Goal: Transaction & Acquisition: Book appointment/travel/reservation

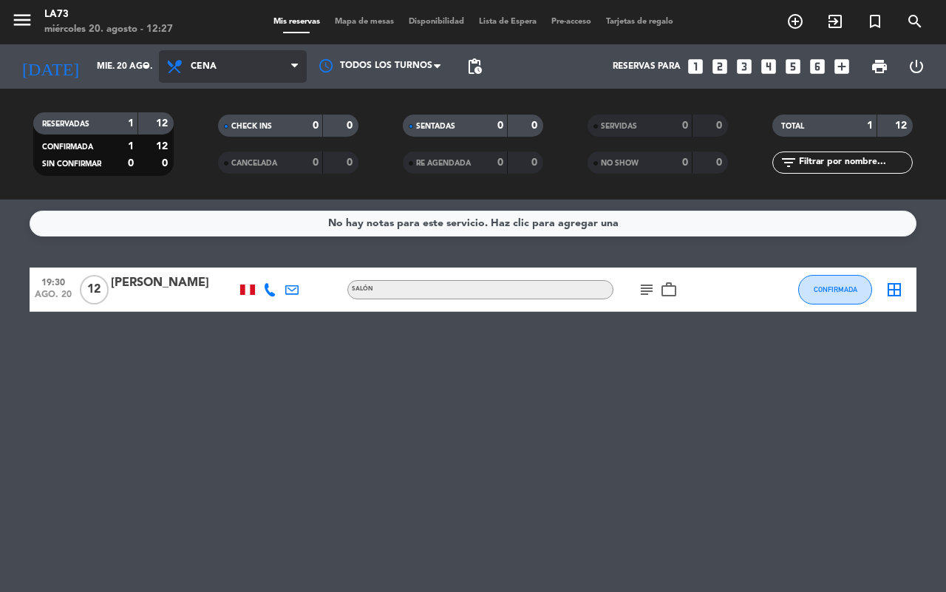
click at [270, 61] on span "Cena" at bounding box center [233, 66] width 148 height 33
click at [228, 131] on div "menu LA73 miércoles 20. agosto - 12:27 Mis reservas Mapa de mesas Disponibilida…" at bounding box center [473, 100] width 946 height 200
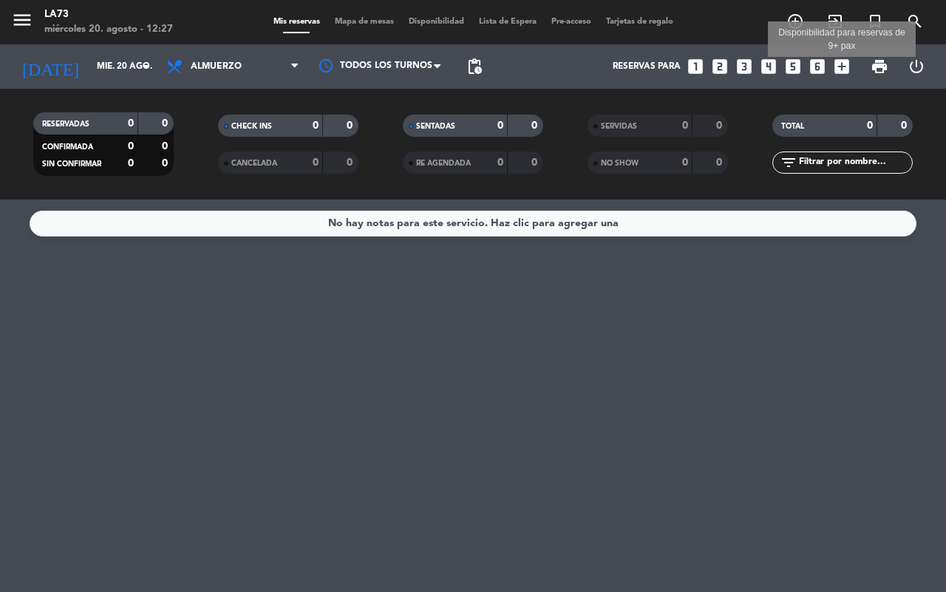
click at [840, 69] on icon "add_box" at bounding box center [841, 66] width 19 height 19
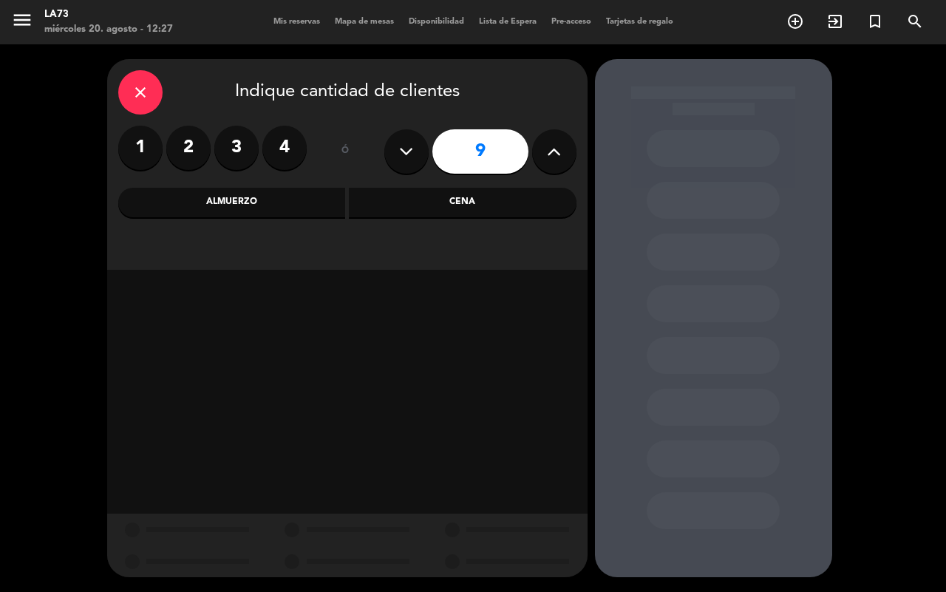
click at [562, 149] on button at bounding box center [554, 151] width 44 height 44
type input "10"
click at [245, 191] on div "Almuerzo" at bounding box center [232, 203] width 228 height 30
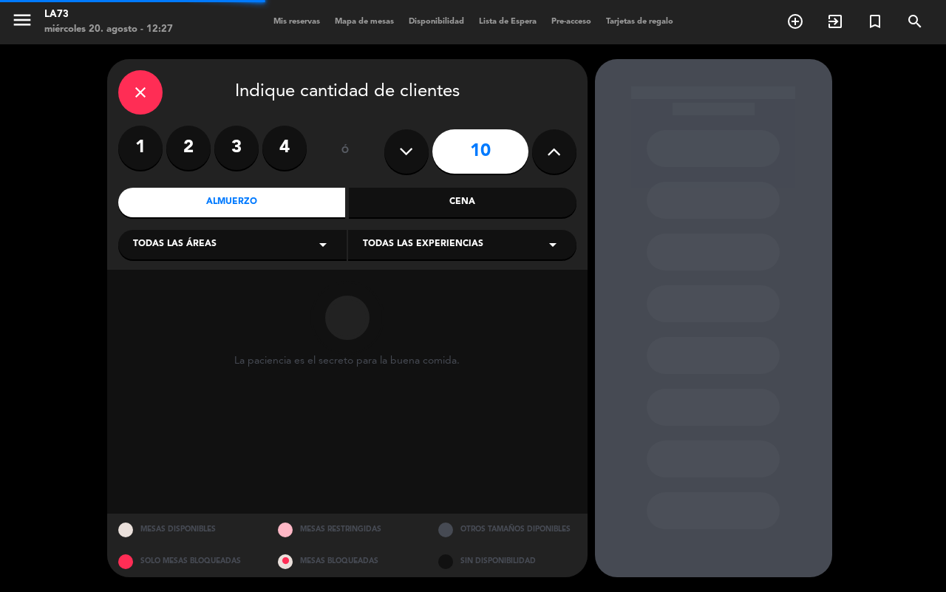
click at [316, 239] on icon "arrow_drop_down" at bounding box center [323, 245] width 18 height 18
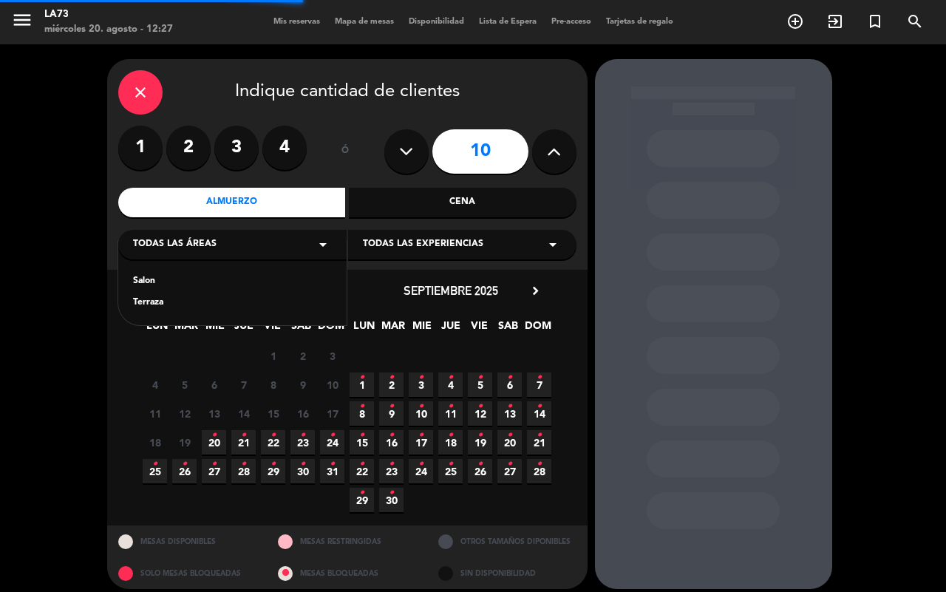
click at [316, 248] on icon "arrow_drop_down" at bounding box center [323, 245] width 18 height 18
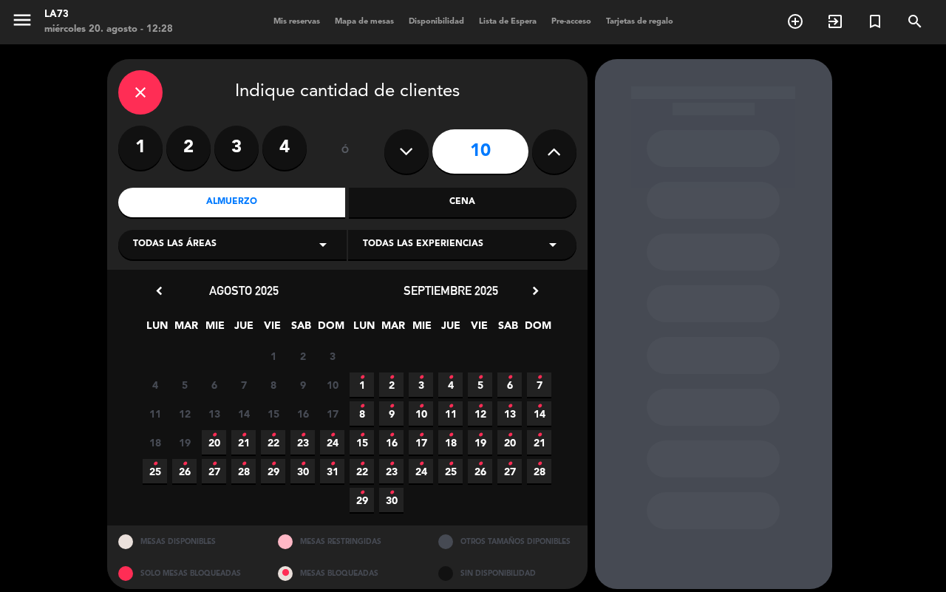
click at [301, 245] on div "Todas las áreas arrow_drop_down" at bounding box center [232, 245] width 228 height 30
click at [143, 279] on div "Salon" at bounding box center [232, 281] width 199 height 15
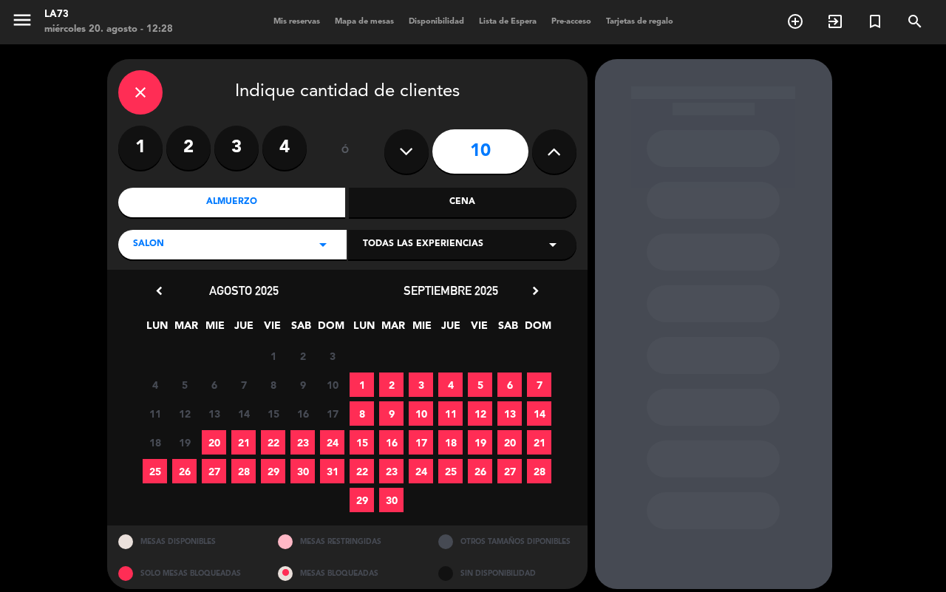
click at [222, 443] on span "20" at bounding box center [214, 442] width 24 height 24
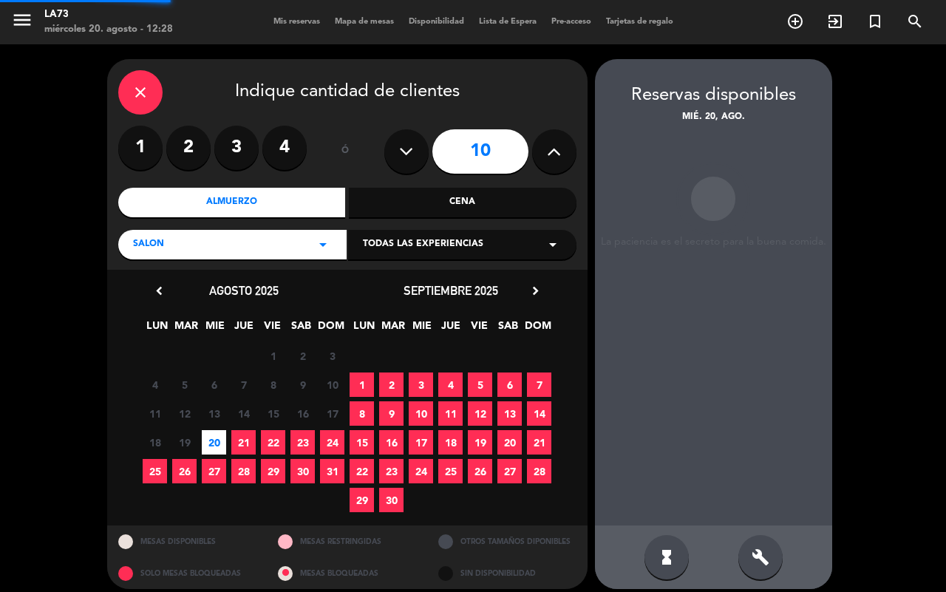
scroll to position [10, 0]
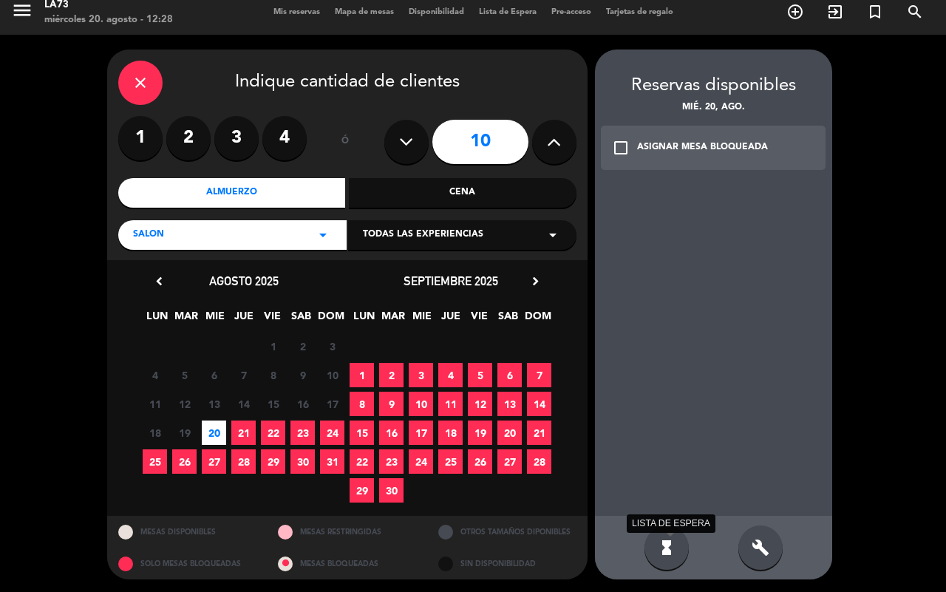
click at [661, 553] on icon "hourglass_full" at bounding box center [667, 548] width 18 height 18
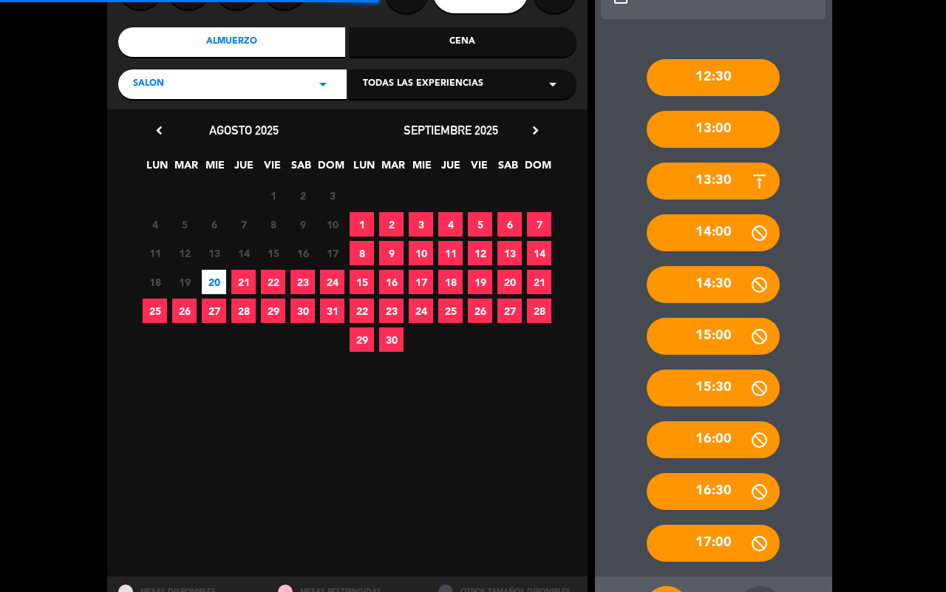
scroll to position [222, 0]
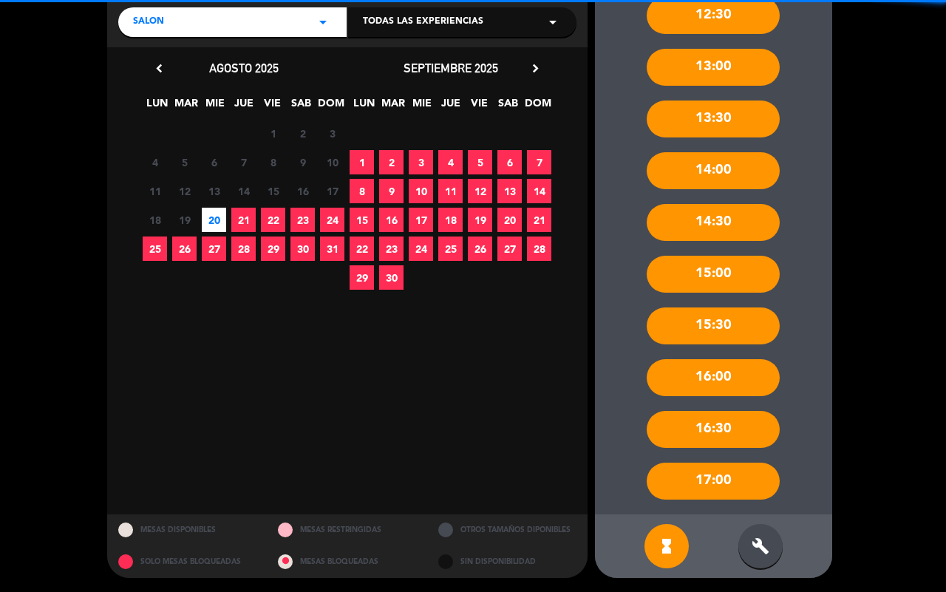
click at [763, 530] on div "build" at bounding box center [760, 546] width 44 height 44
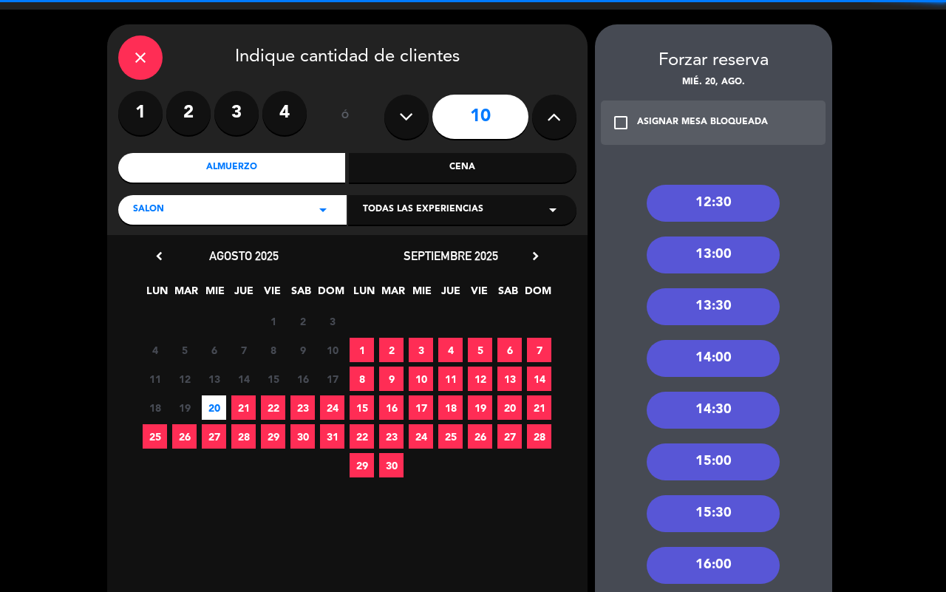
scroll to position [0, 0]
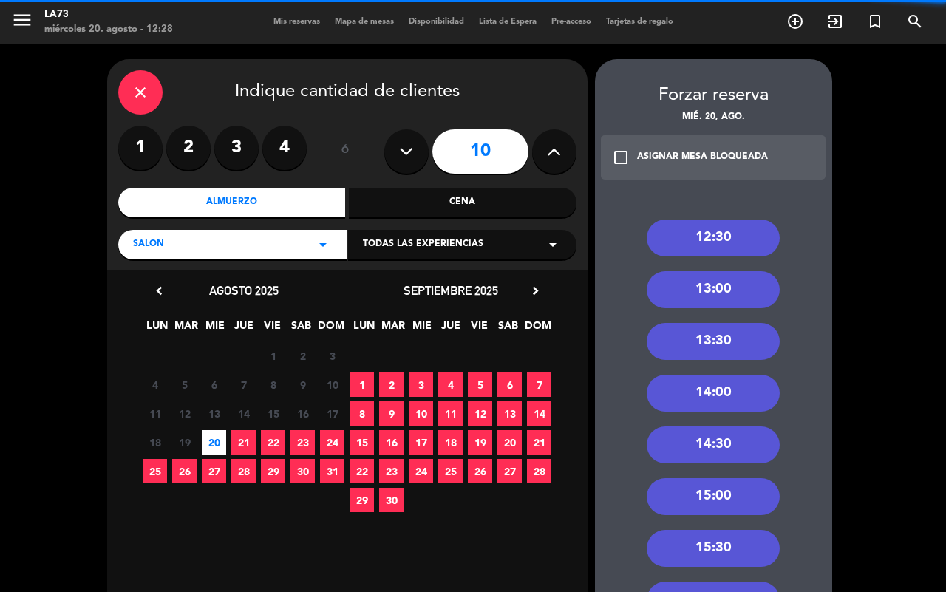
click at [735, 342] on div "13:30" at bounding box center [713, 341] width 133 height 37
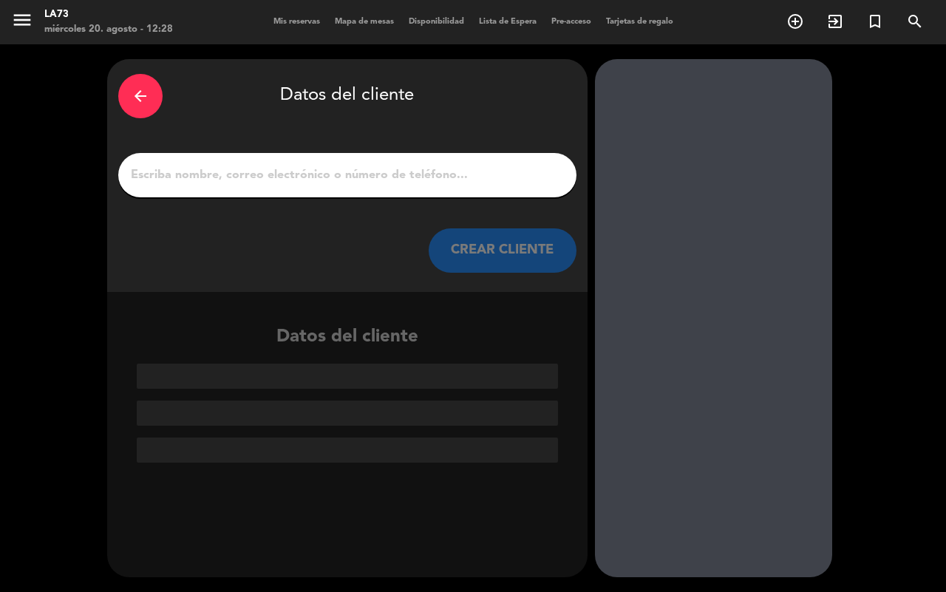
click at [438, 180] on input "1" at bounding box center [347, 175] width 436 height 21
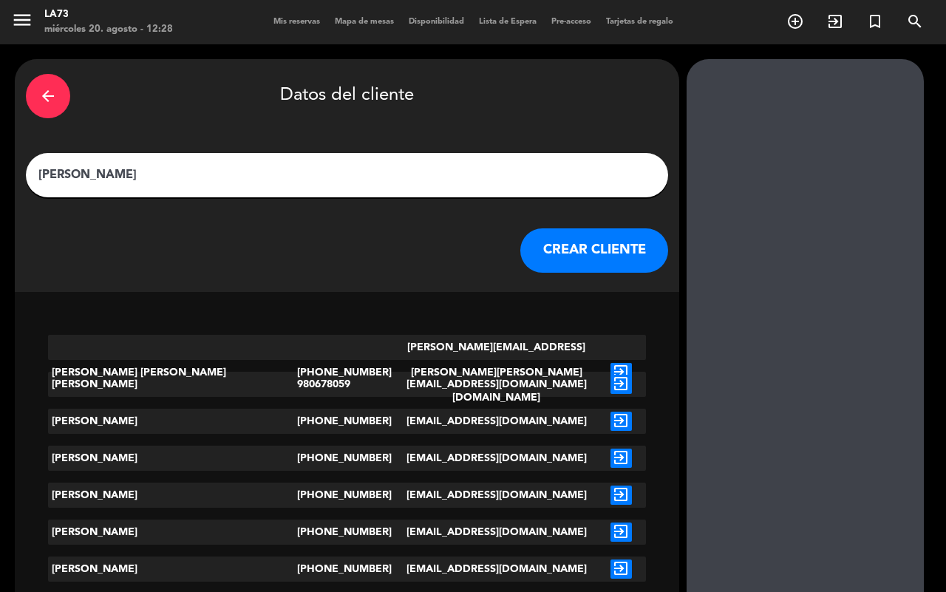
type input "[PERSON_NAME]"
click at [520, 244] on button "CREAR CLIENTE" at bounding box center [594, 250] width 148 height 44
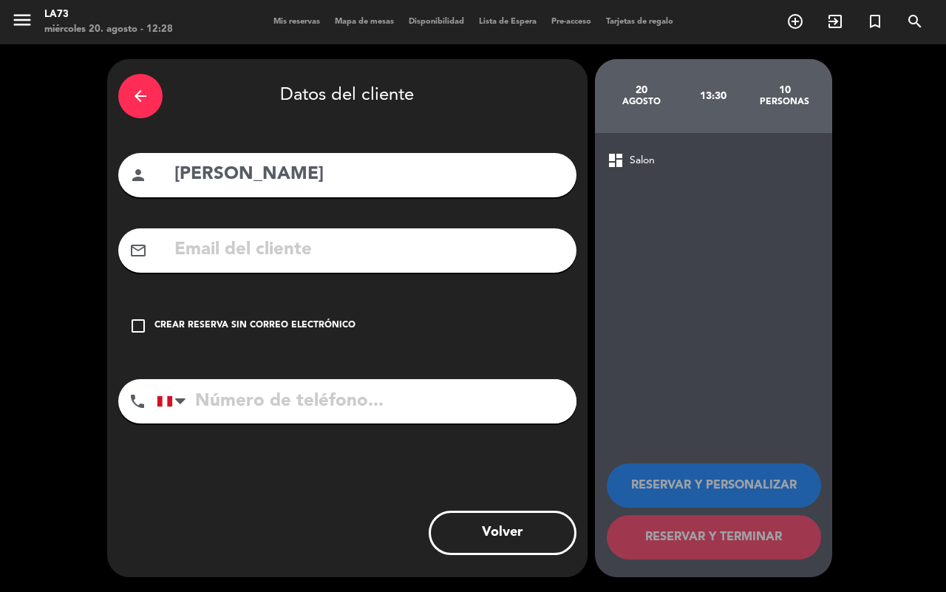
click at [355, 409] on input "tel" at bounding box center [367, 401] width 420 height 44
type input "996497020"
click at [148, 319] on div "check_box_outline_blank Crear reserva sin correo electrónico" at bounding box center [347, 326] width 458 height 44
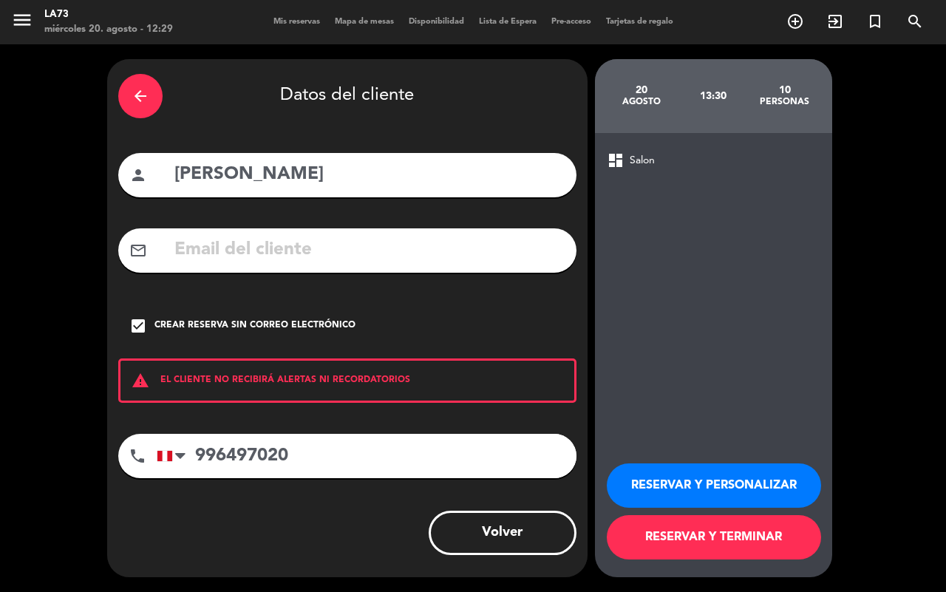
click at [752, 464] on button "RESERVAR Y PERSONALIZAR" at bounding box center [714, 485] width 214 height 44
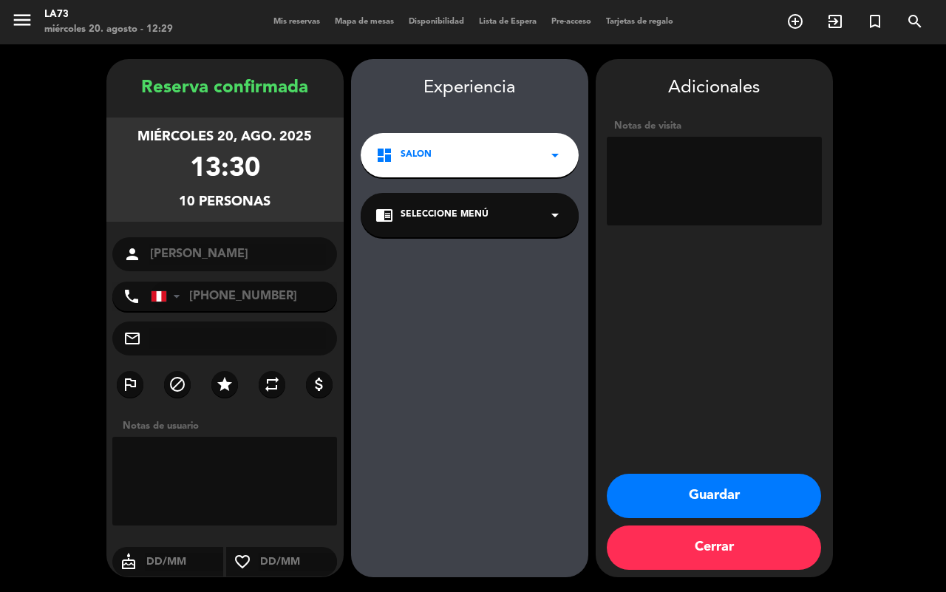
click at [748, 494] on button "Guardar" at bounding box center [714, 496] width 214 height 44
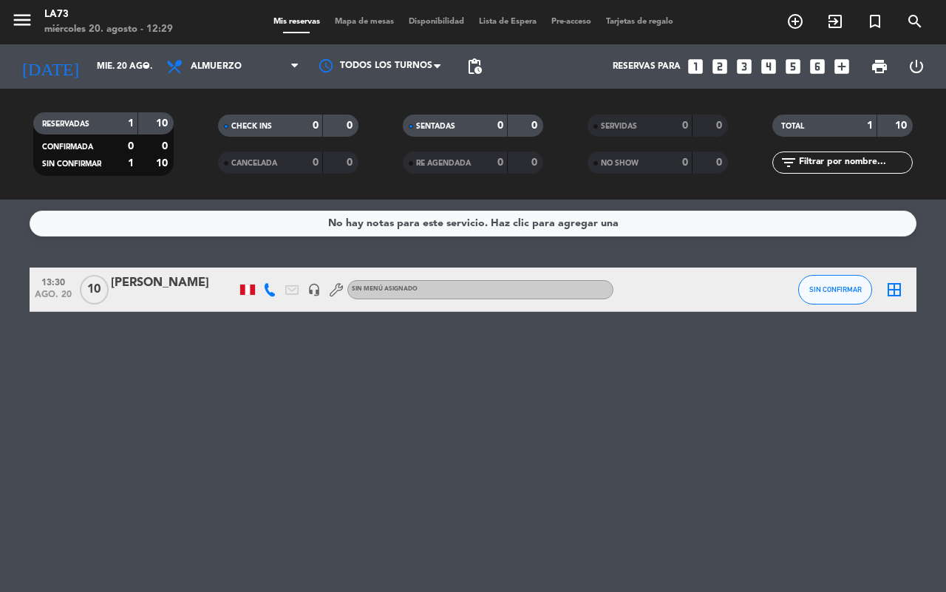
click at [445, 293] on div "Sin menú asignado" at bounding box center [480, 289] width 266 height 19
click at [104, 279] on span "10" at bounding box center [94, 290] width 29 height 30
click at [116, 279] on div "[PERSON_NAME]" at bounding box center [174, 282] width 126 height 19
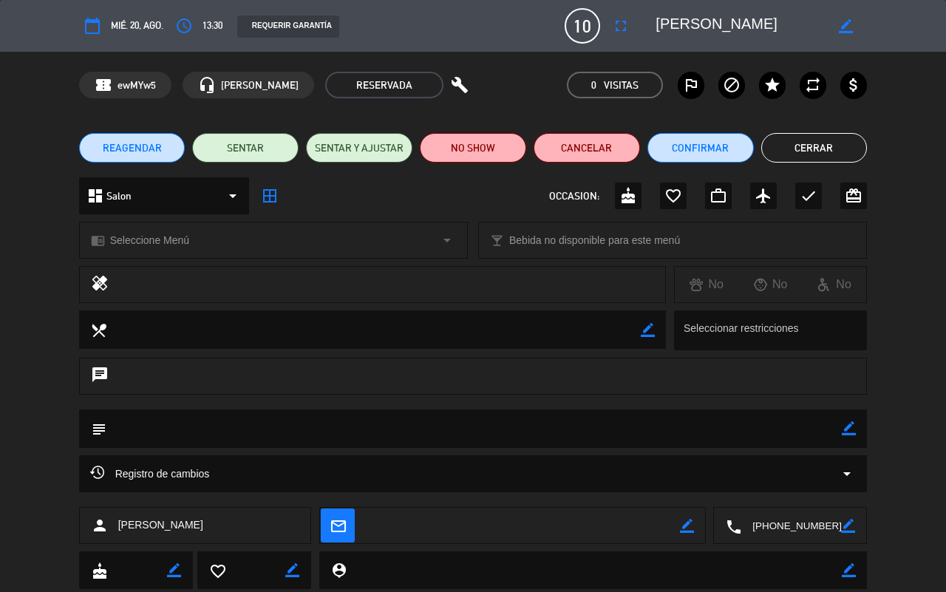
click at [146, 235] on span "Seleccione Menú" at bounding box center [149, 240] width 79 height 17
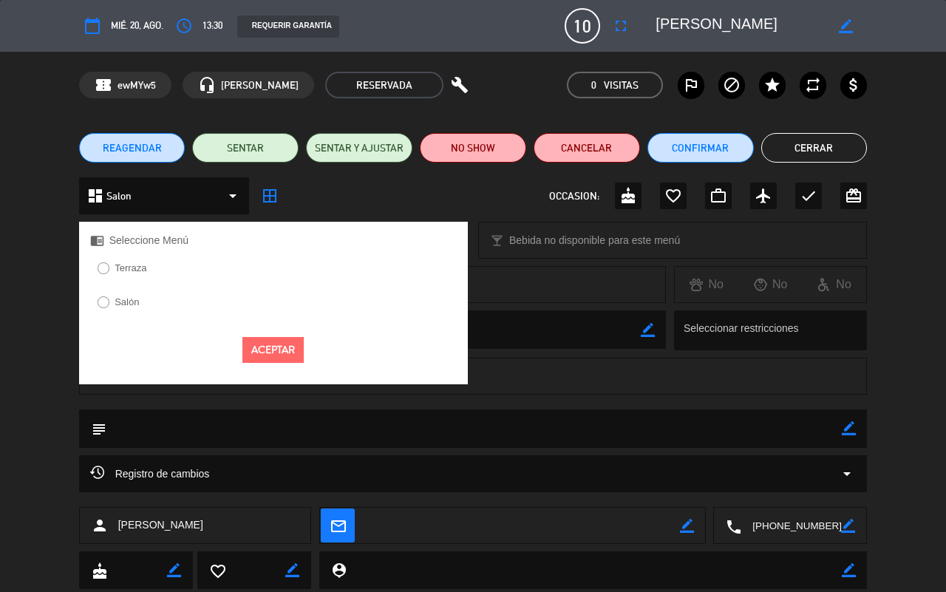
drag, startPoint x: 122, startPoint y: 268, endPoint x: 168, endPoint y: 267, distance: 45.8
click at [123, 270] on label "Terraza" at bounding box center [131, 268] width 32 height 10
click at [268, 356] on button "Aceptar" at bounding box center [272, 350] width 61 height 26
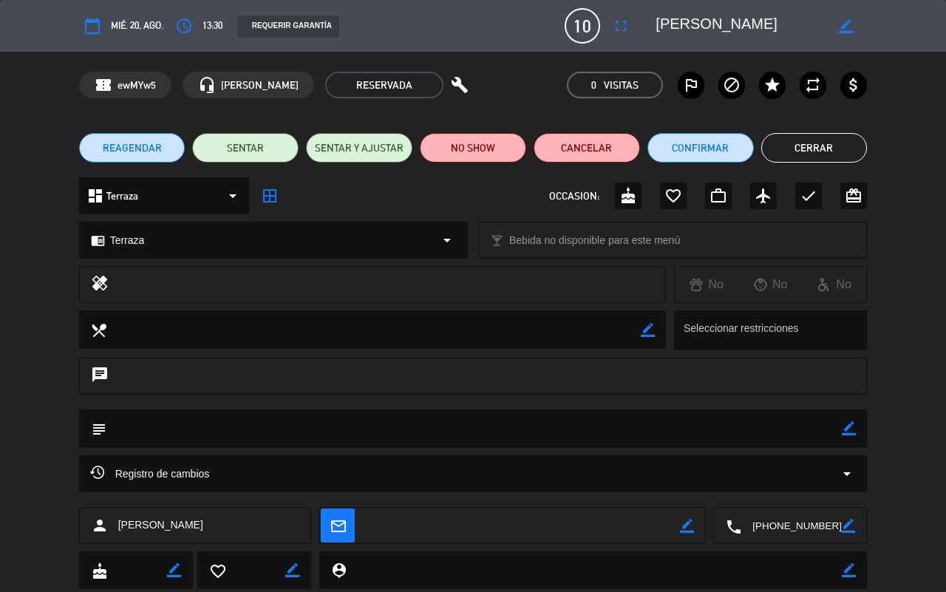
click at [189, 249] on div "chrome_reader_mode Terraza arrow_drop_down" at bounding box center [273, 239] width 387 height 35
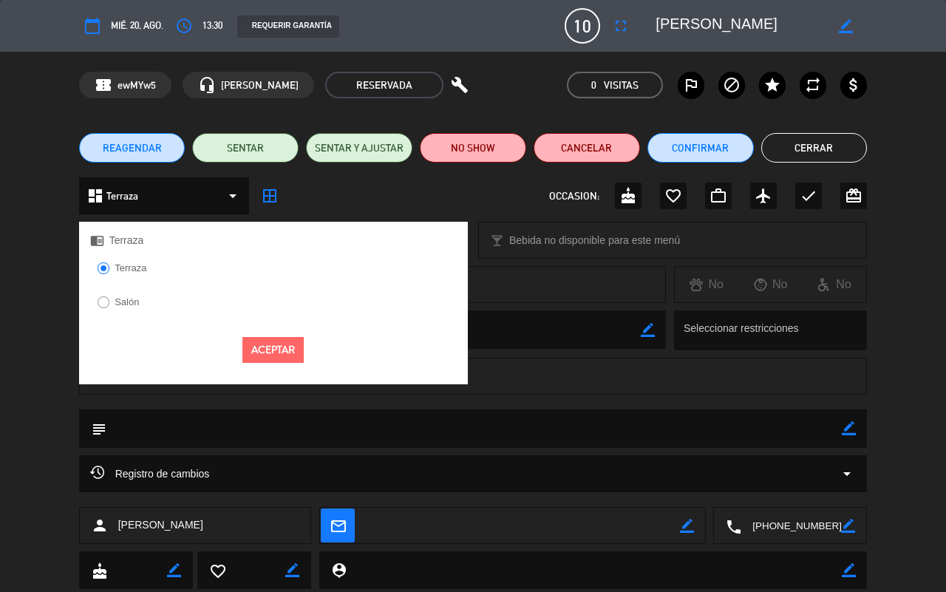
click at [282, 348] on button "Aceptar" at bounding box center [272, 350] width 61 height 26
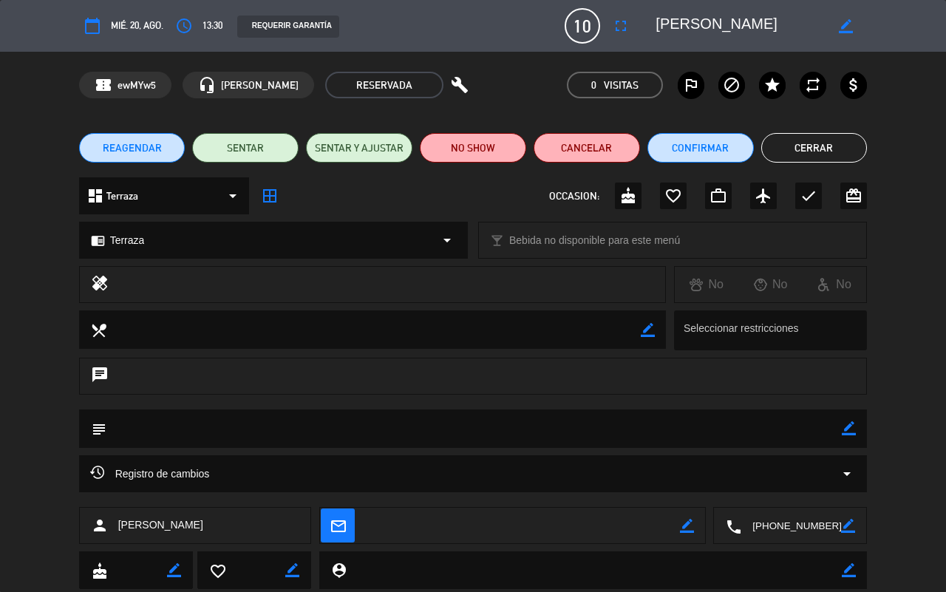
click at [817, 160] on button "Cerrar" at bounding box center [814, 148] width 106 height 30
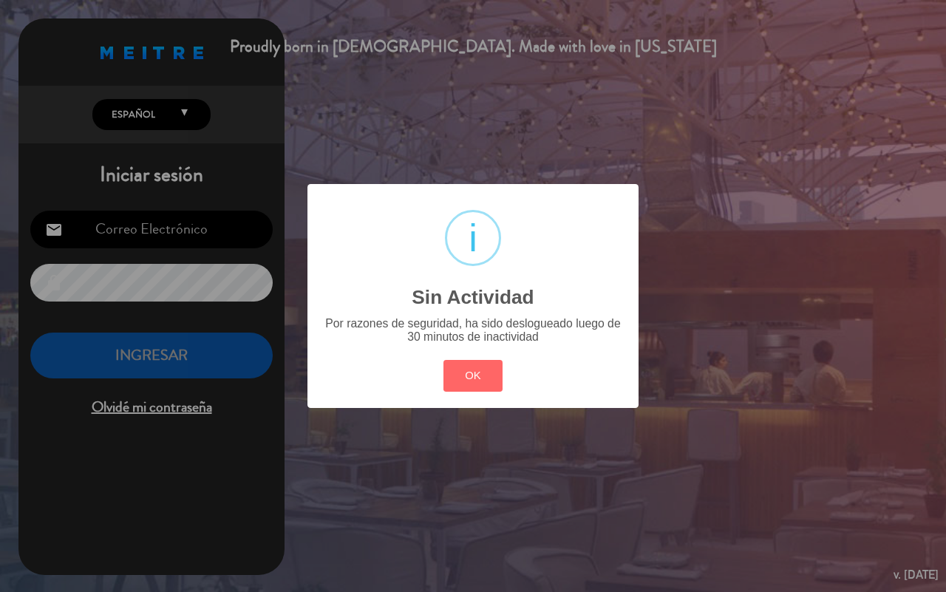
type input "[EMAIL_ADDRESS][DOMAIN_NAME]"
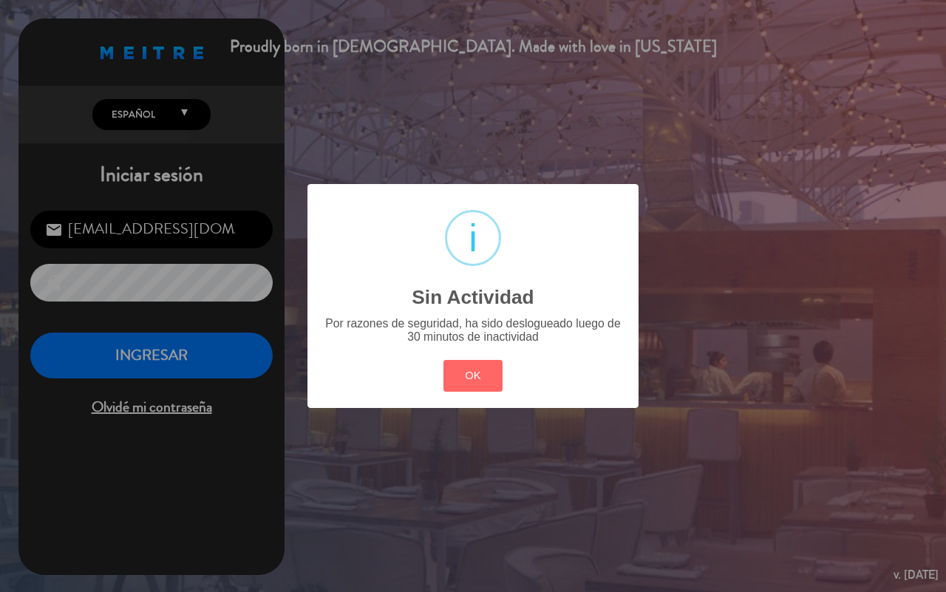
click at [467, 345] on div "? ! i Sin Actividad × Por razones de seguridad, ha sido deslogueado luego de 30…" at bounding box center [472, 295] width 331 height 223
click at [451, 362] on button "OK" at bounding box center [473, 376] width 60 height 32
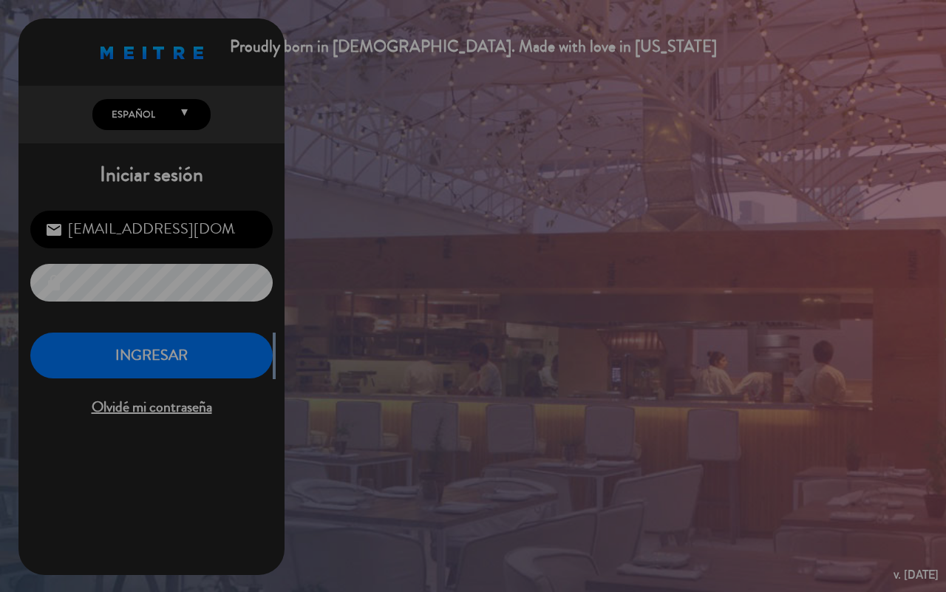
click at [473, 375] on div "Proudly born in [DEMOGRAPHIC_DATA]. Made with love in [US_STATE] English Españo…" at bounding box center [473, 296] width 946 height 592
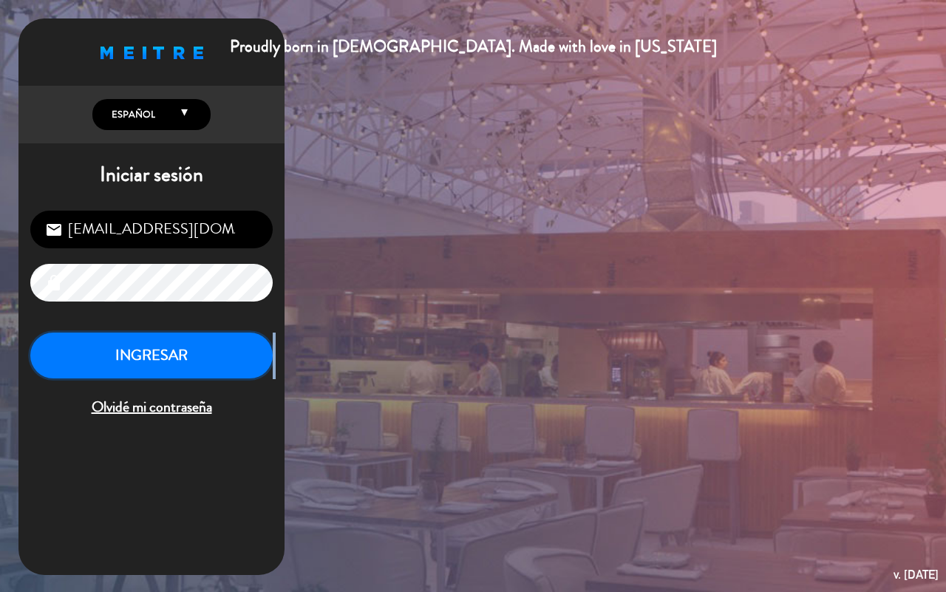
click at [123, 338] on button "INGRESAR" at bounding box center [151, 356] width 242 height 47
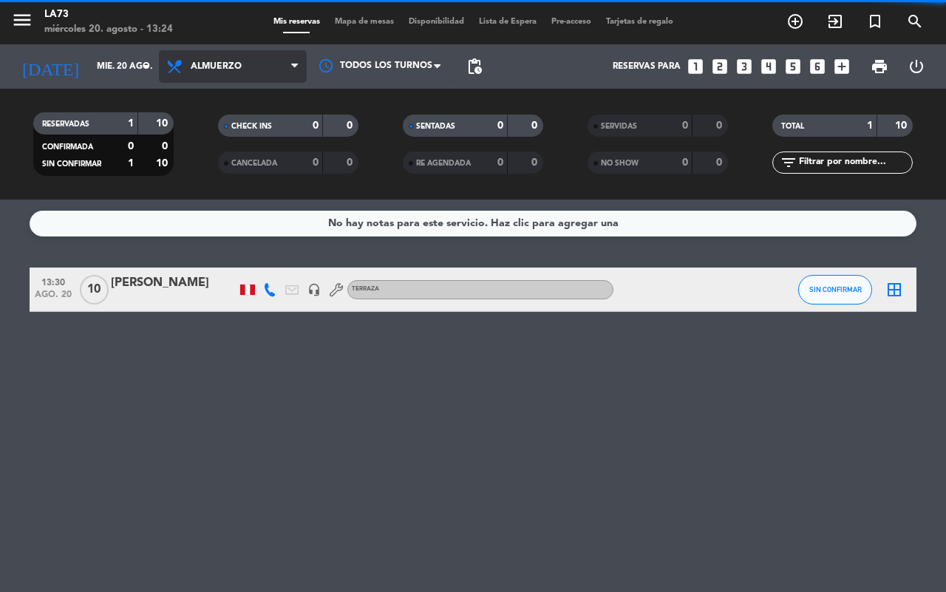
click at [242, 64] on span "Almuerzo" at bounding box center [233, 66] width 148 height 33
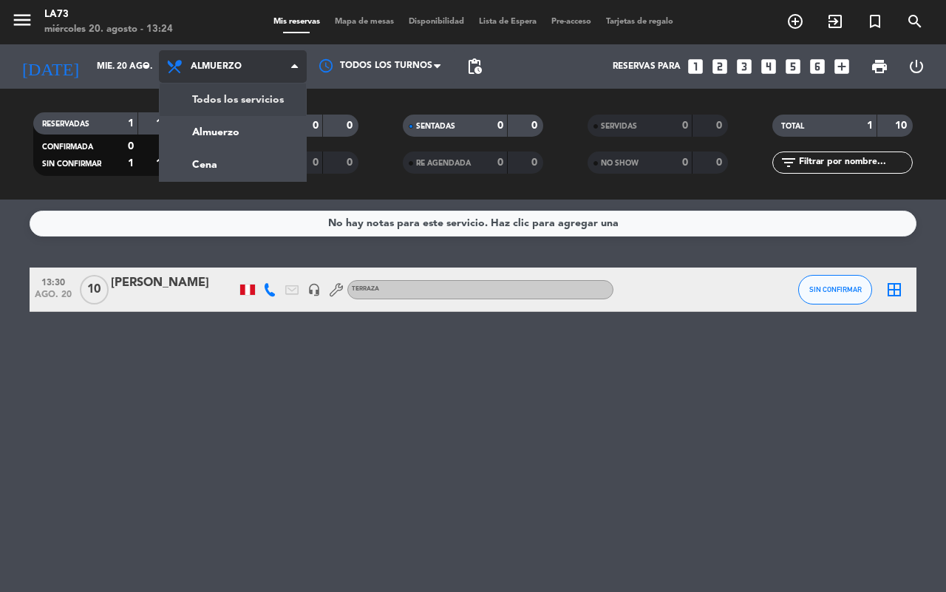
click at [281, 76] on span "Almuerzo" at bounding box center [233, 66] width 148 height 33
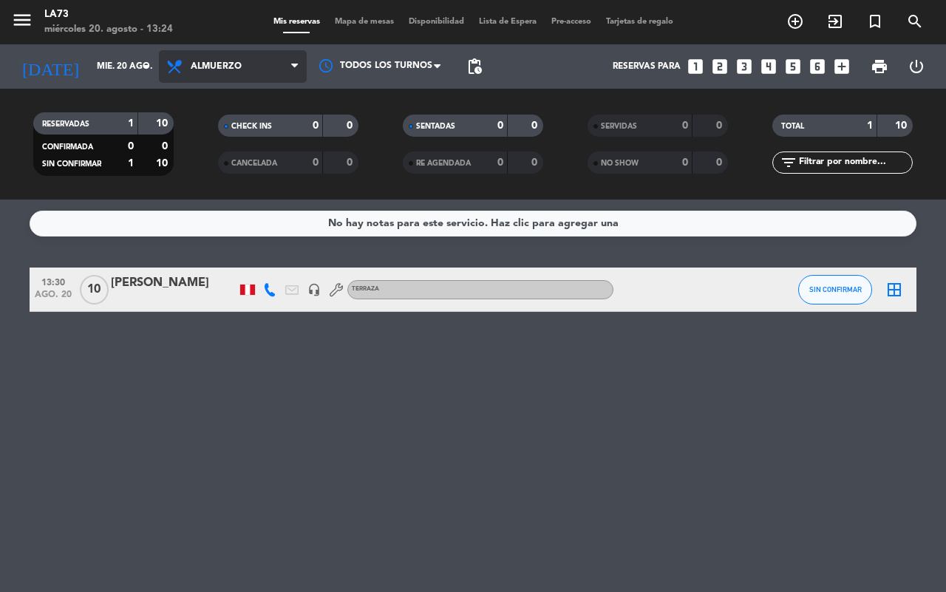
click at [281, 76] on span "Almuerzo" at bounding box center [233, 66] width 148 height 33
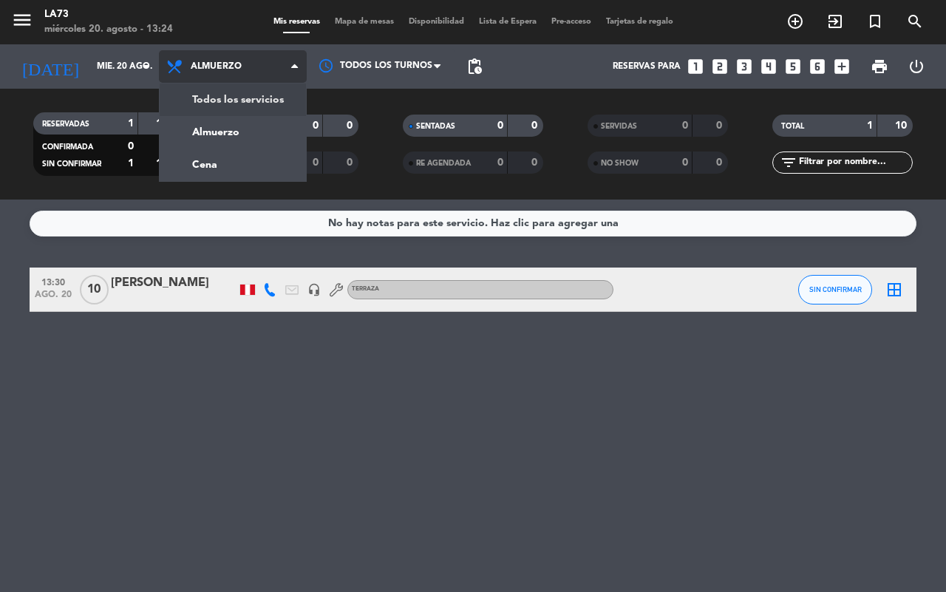
click at [278, 64] on span "Almuerzo" at bounding box center [233, 66] width 148 height 33
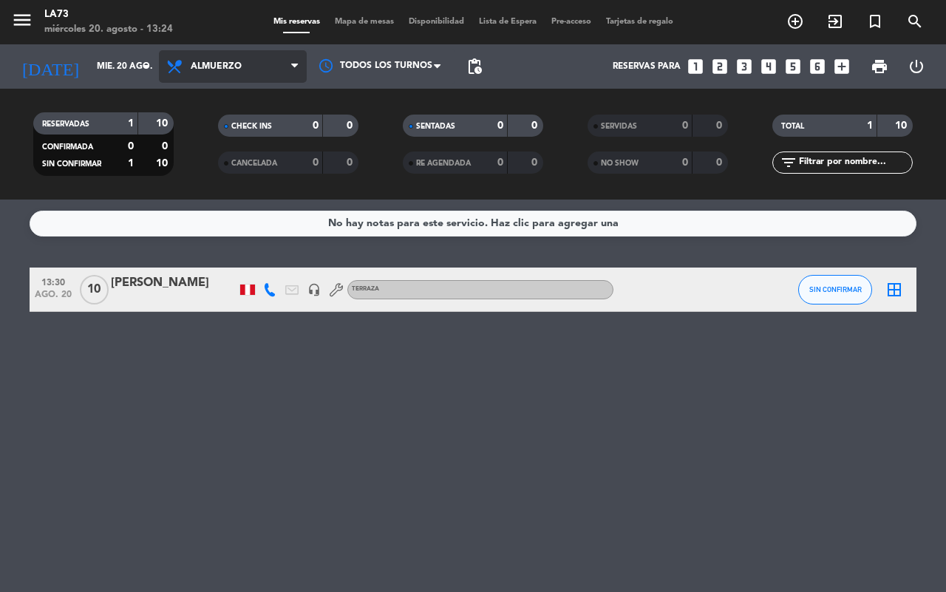
click at [285, 75] on span "Almuerzo" at bounding box center [233, 66] width 148 height 33
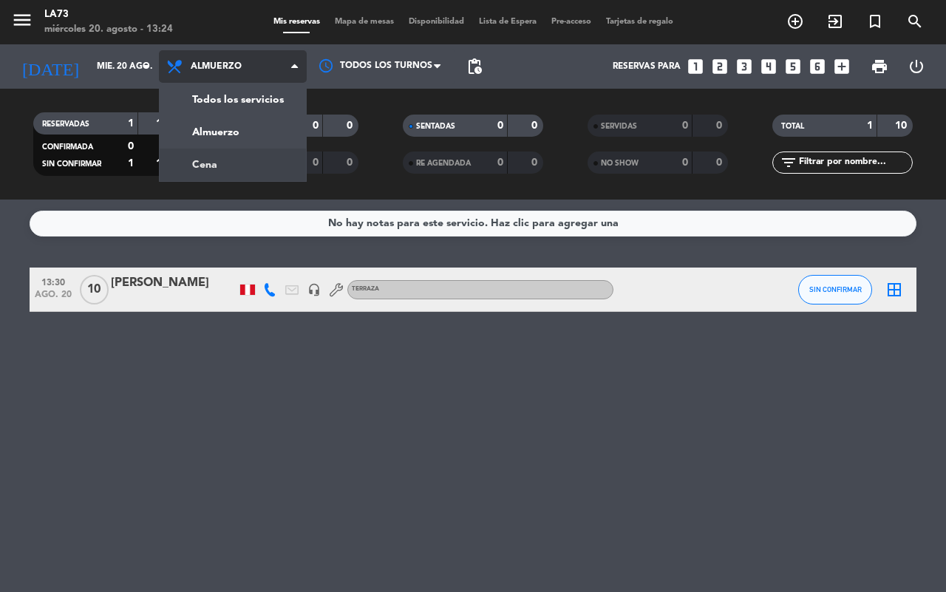
click at [217, 161] on div "menu LA73 miércoles 20. agosto - 13:24 Mis reservas Mapa de mesas Disponibilida…" at bounding box center [473, 100] width 946 height 200
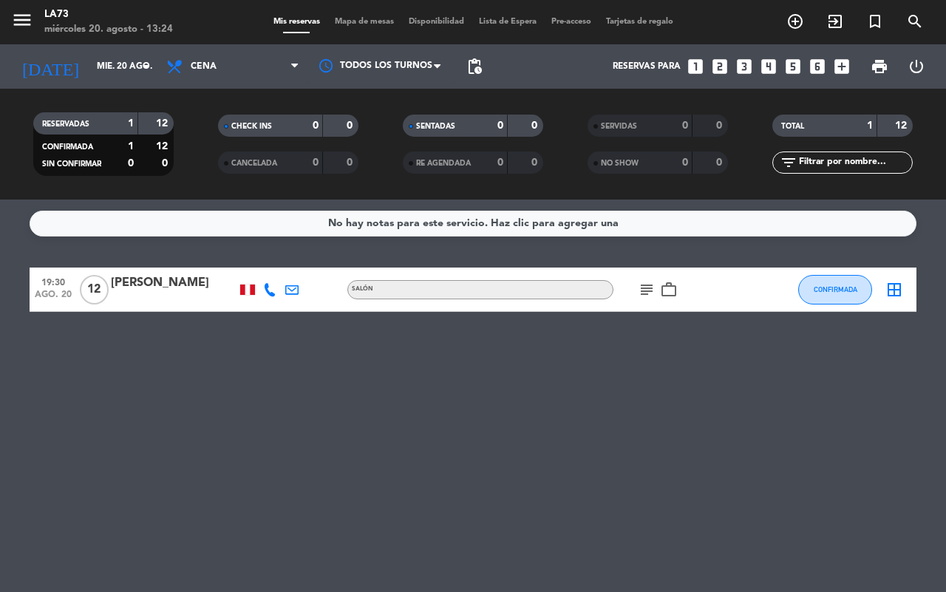
click at [791, 71] on icon "looks_5" at bounding box center [792, 66] width 19 height 19
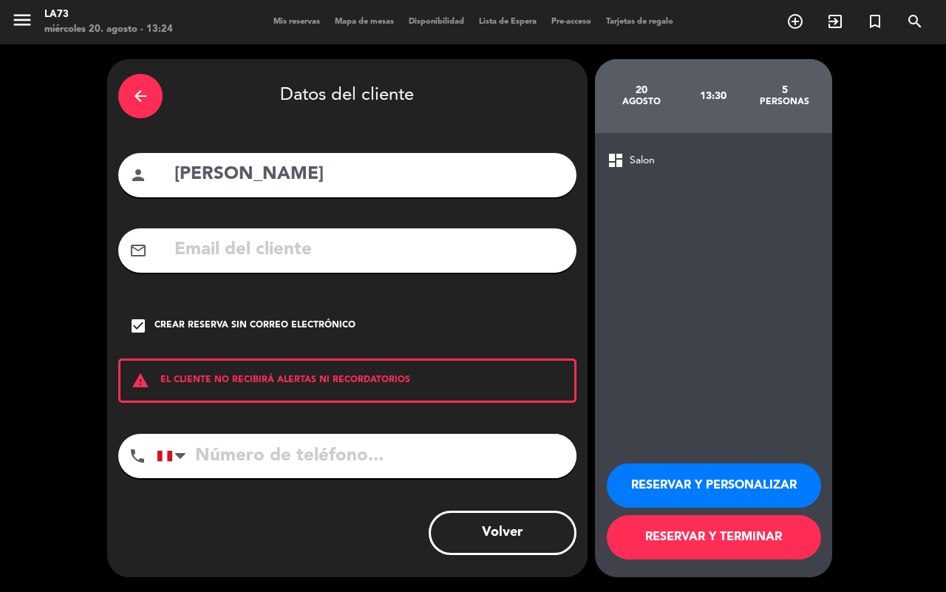
click at [288, 174] on input "[PERSON_NAME]" at bounding box center [369, 175] width 392 height 30
type input "D"
type input "s"
type input "Santiago"
click at [324, 456] on input "tel" at bounding box center [367, 456] width 420 height 44
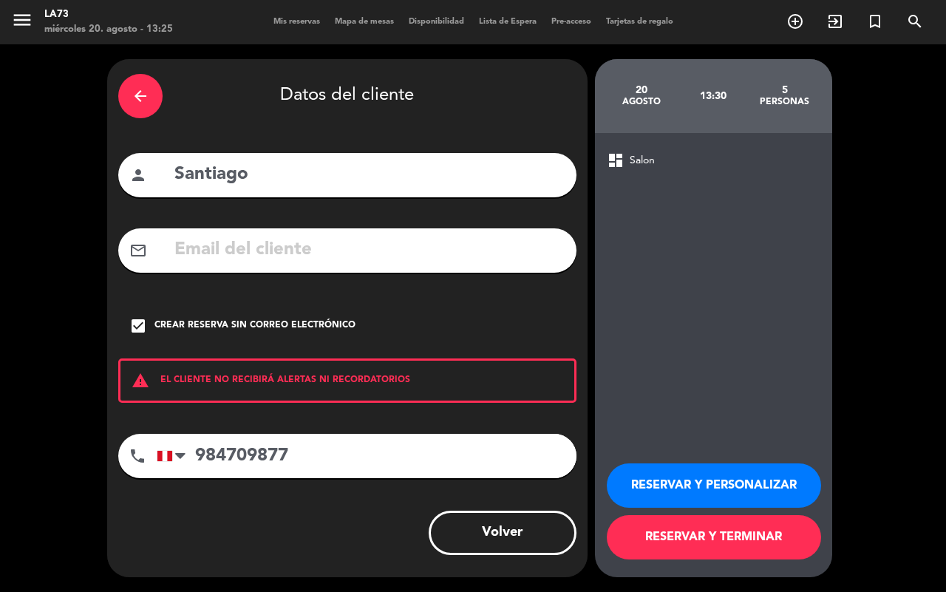
type input "984709877"
click at [722, 485] on button "RESERVAR Y PERSONALIZAR" at bounding box center [714, 485] width 214 height 44
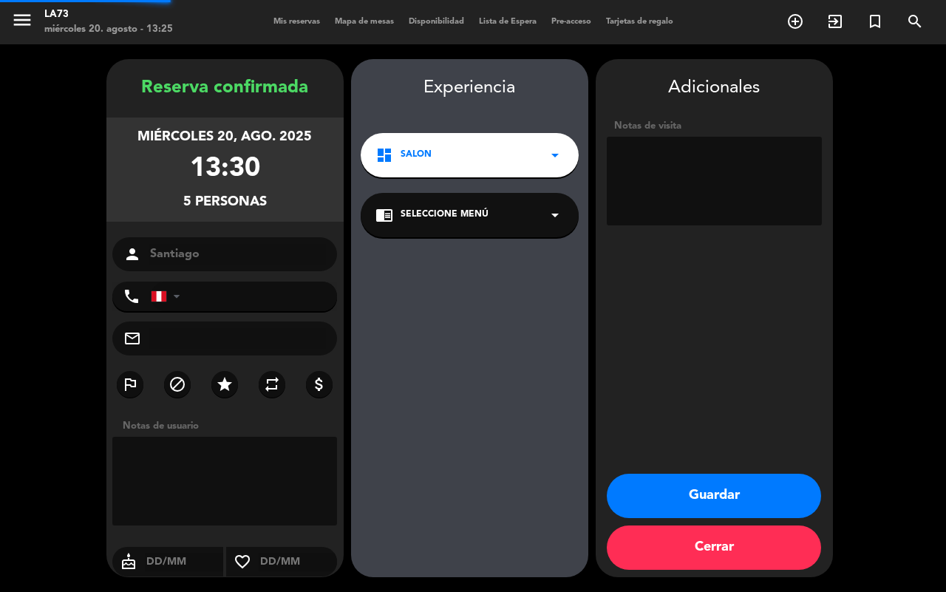
type input "[PHONE_NUMBER]"
click at [718, 503] on button "Guardar" at bounding box center [714, 496] width 214 height 44
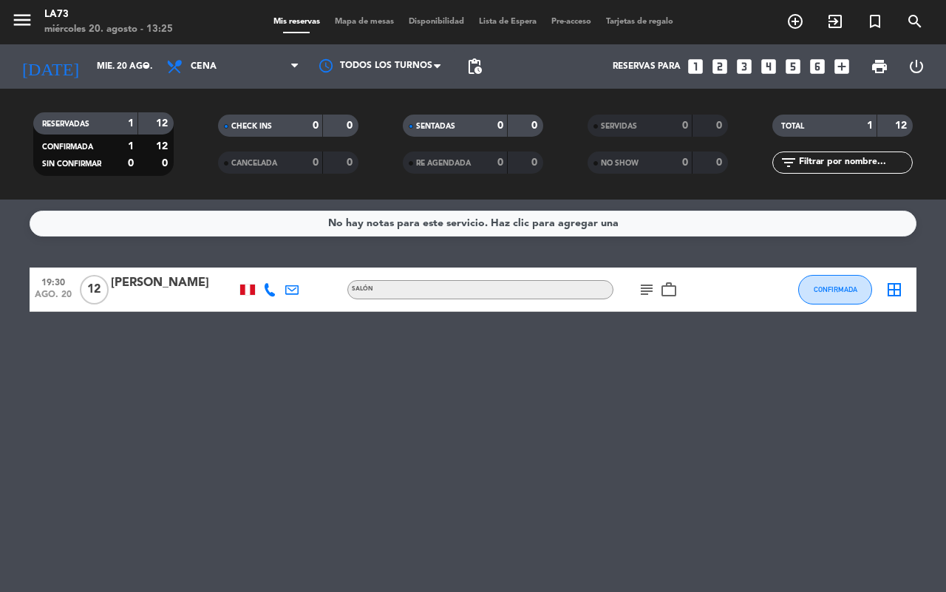
click at [792, 61] on icon "looks_5" at bounding box center [792, 66] width 19 height 19
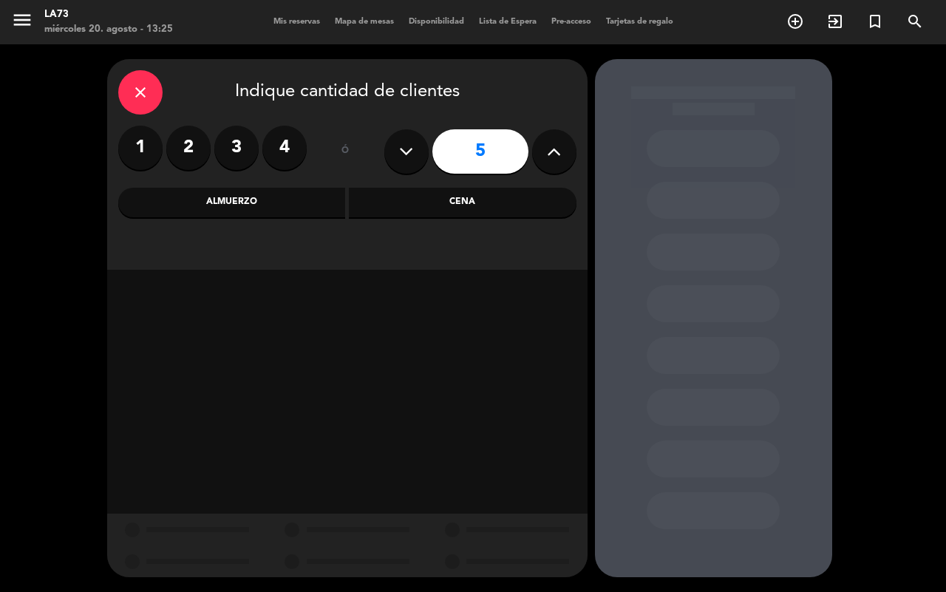
click at [286, 198] on div "Almuerzo" at bounding box center [232, 203] width 228 height 30
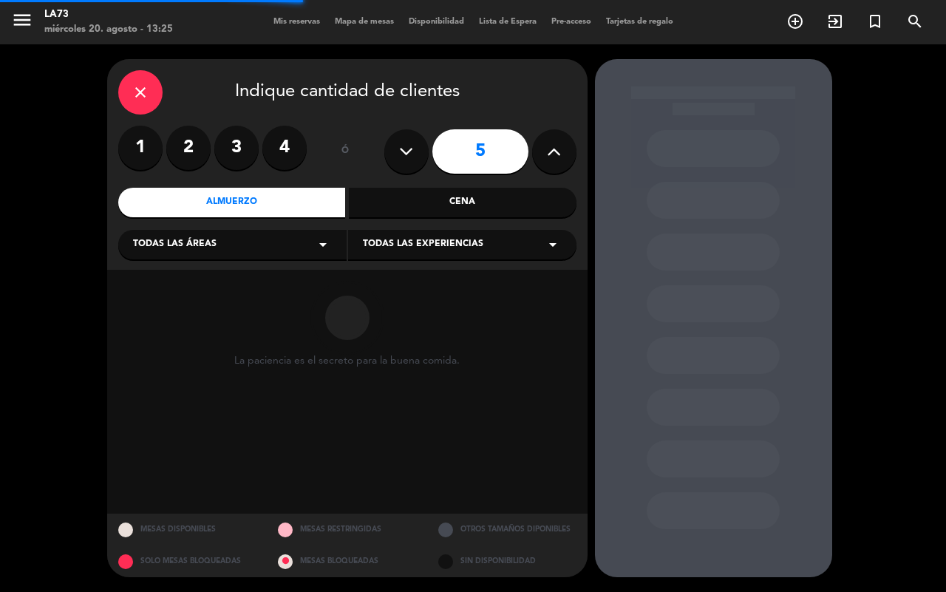
click at [290, 248] on div "Todas las áreas arrow_drop_down" at bounding box center [232, 245] width 228 height 30
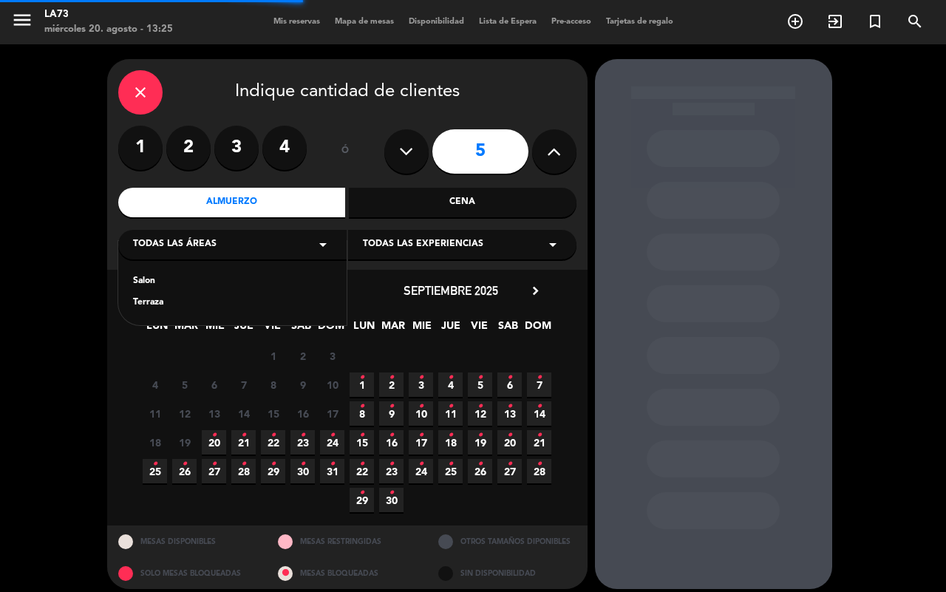
click at [318, 245] on icon "arrow_drop_down" at bounding box center [323, 245] width 18 height 18
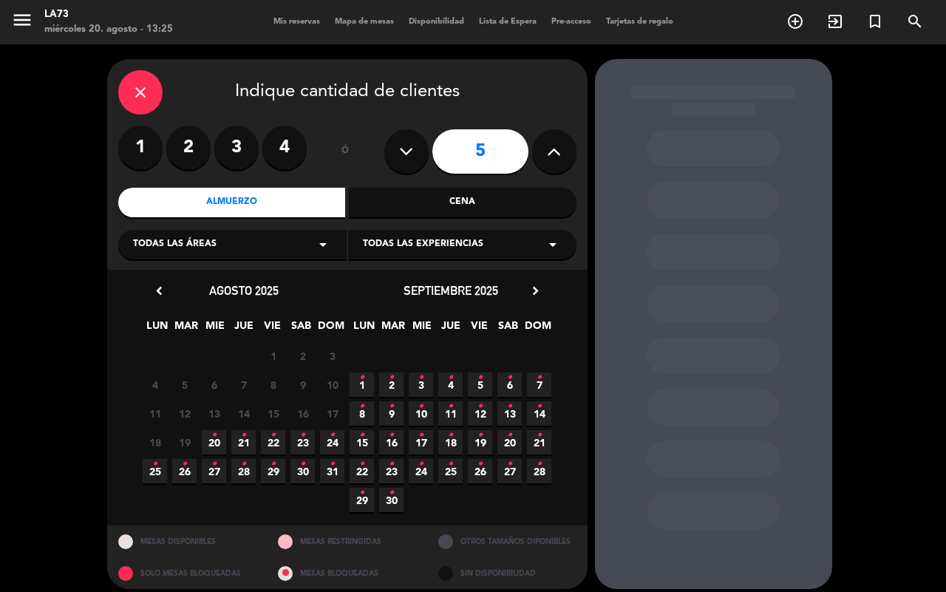
click at [320, 249] on icon "arrow_drop_down" at bounding box center [323, 245] width 18 height 18
click at [152, 278] on div "Salon" at bounding box center [232, 281] width 199 height 15
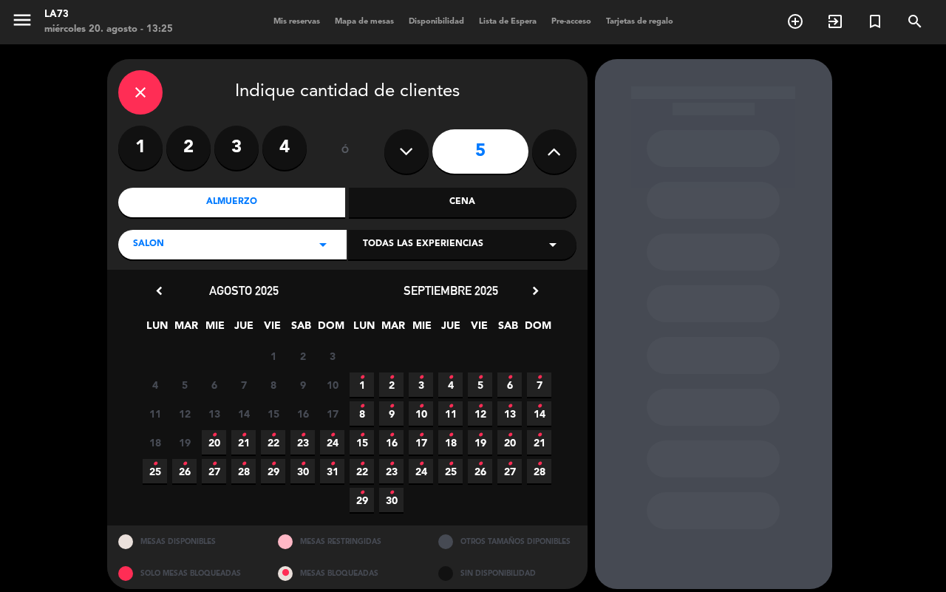
click at [316, 244] on icon "arrow_drop_down" at bounding box center [323, 245] width 18 height 18
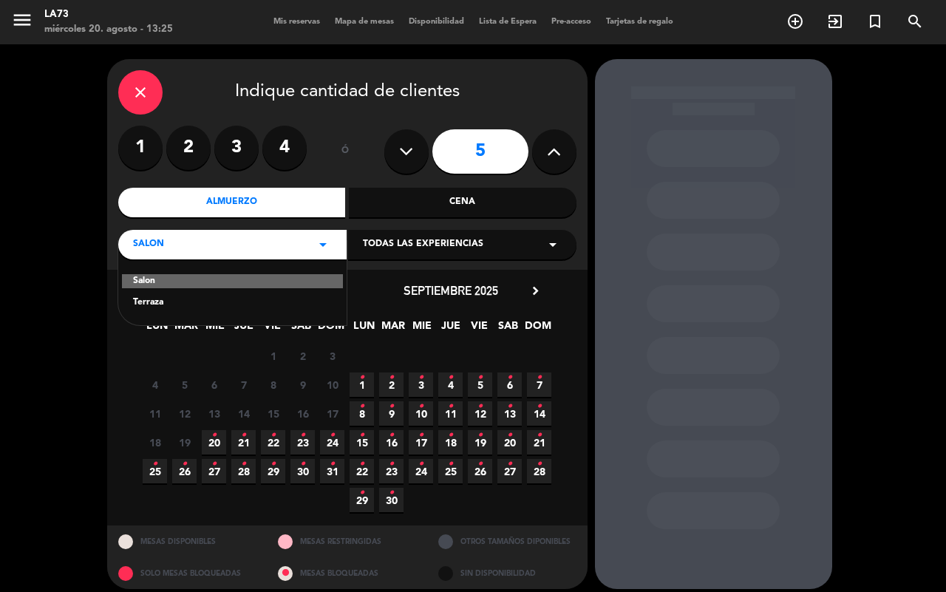
click at [134, 296] on div "Terraza" at bounding box center [232, 303] width 199 height 15
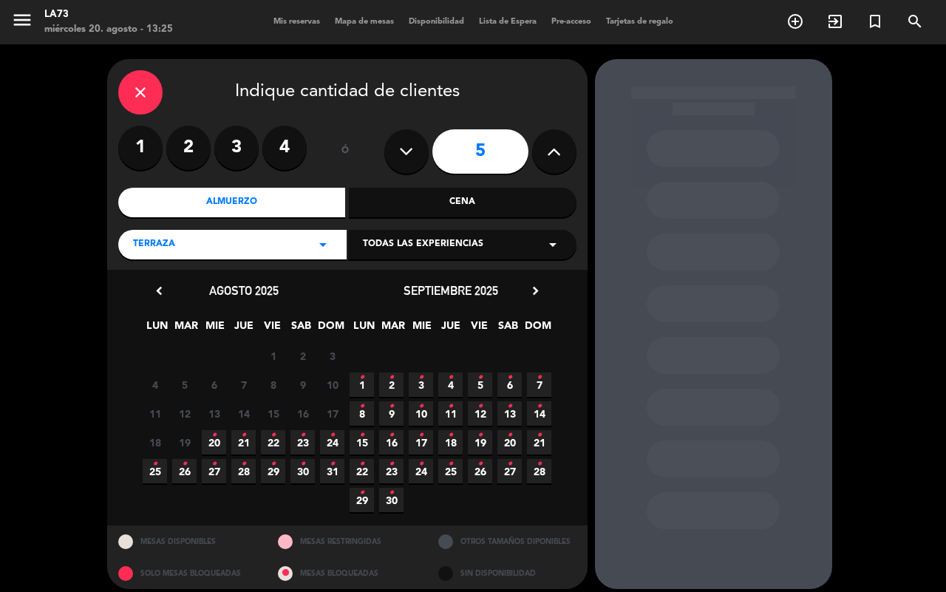
click at [216, 442] on icon "•" at bounding box center [213, 435] width 5 height 24
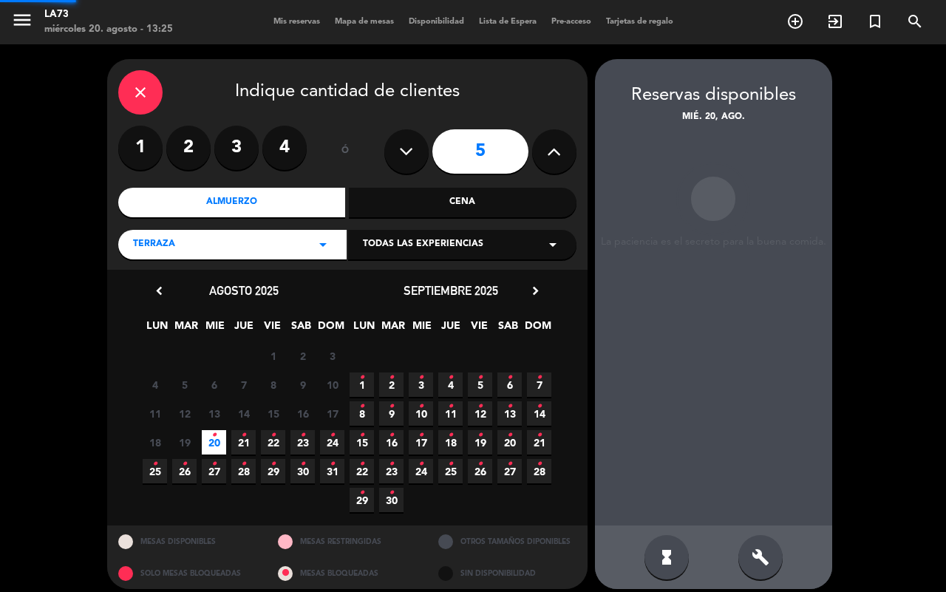
scroll to position [10, 0]
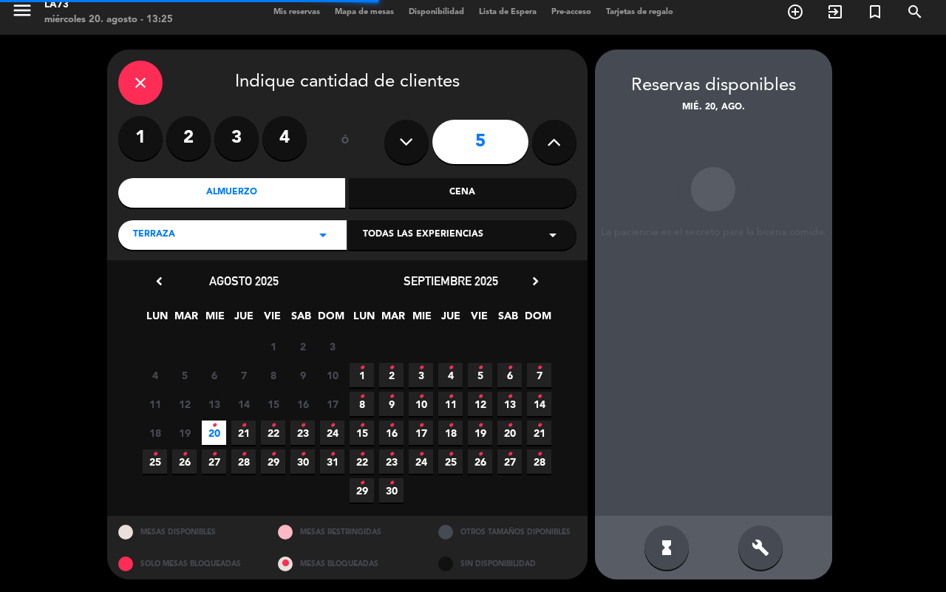
click at [517, 196] on div "Cena" at bounding box center [463, 193] width 228 height 30
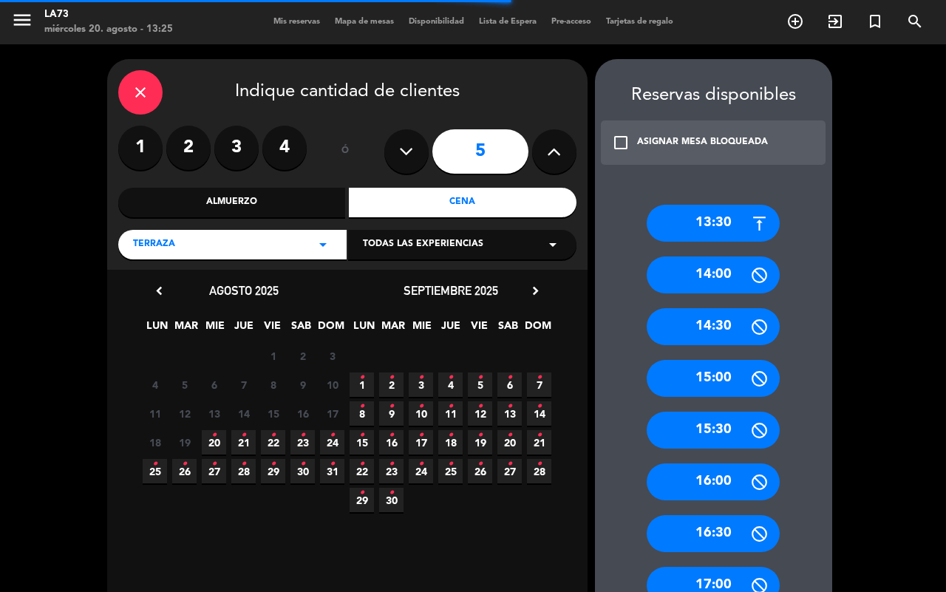
click at [325, 245] on icon "arrow_drop_down" at bounding box center [323, 245] width 18 height 18
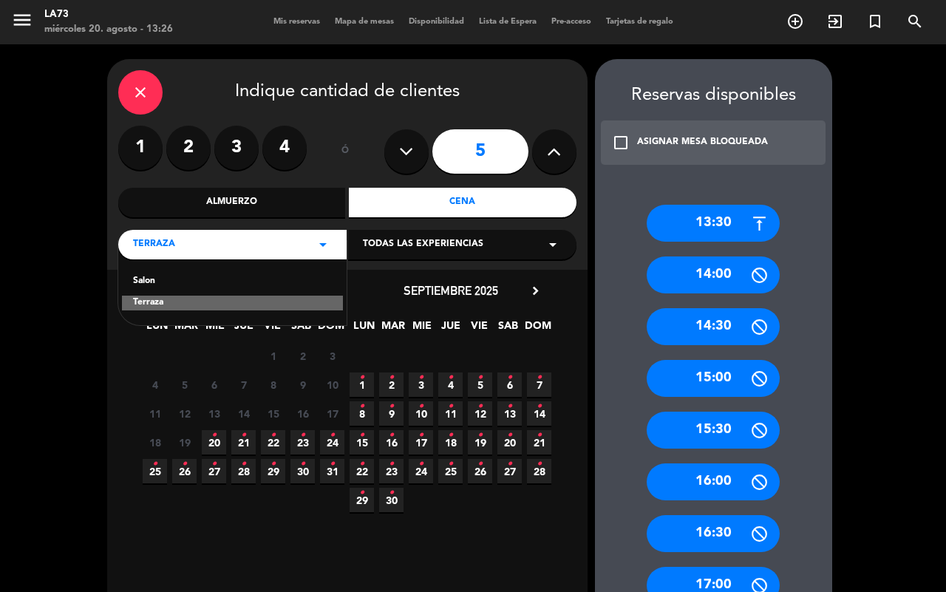
click at [185, 296] on div "Terraza" at bounding box center [232, 303] width 221 height 15
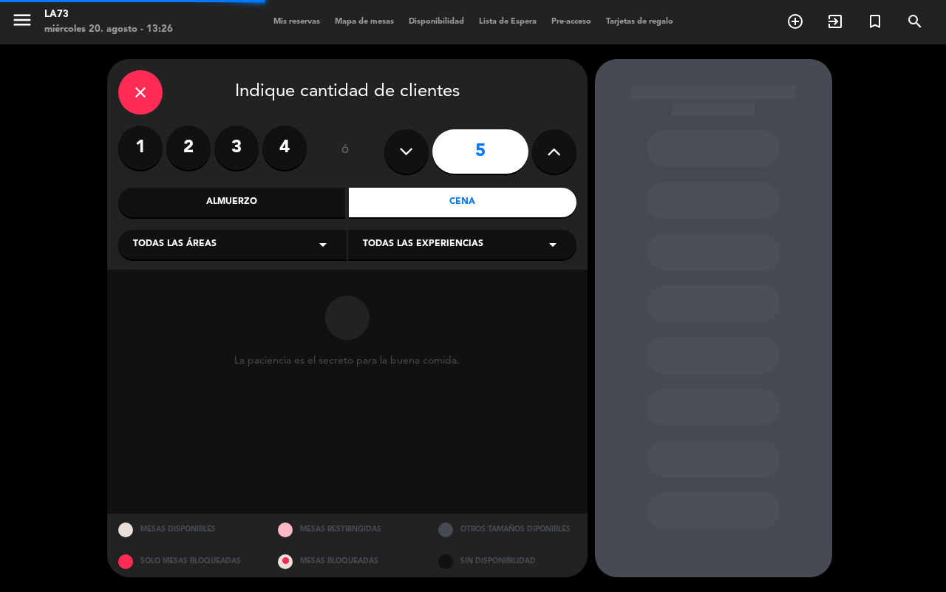
click at [307, 244] on div "Todas las áreas arrow_drop_down" at bounding box center [232, 245] width 228 height 30
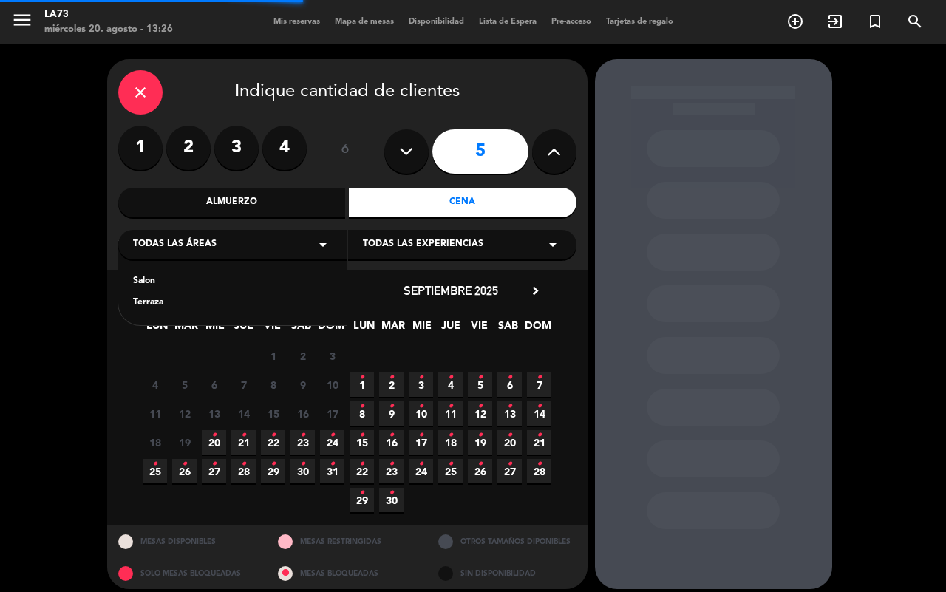
click at [326, 248] on icon "arrow_drop_down" at bounding box center [323, 245] width 18 height 18
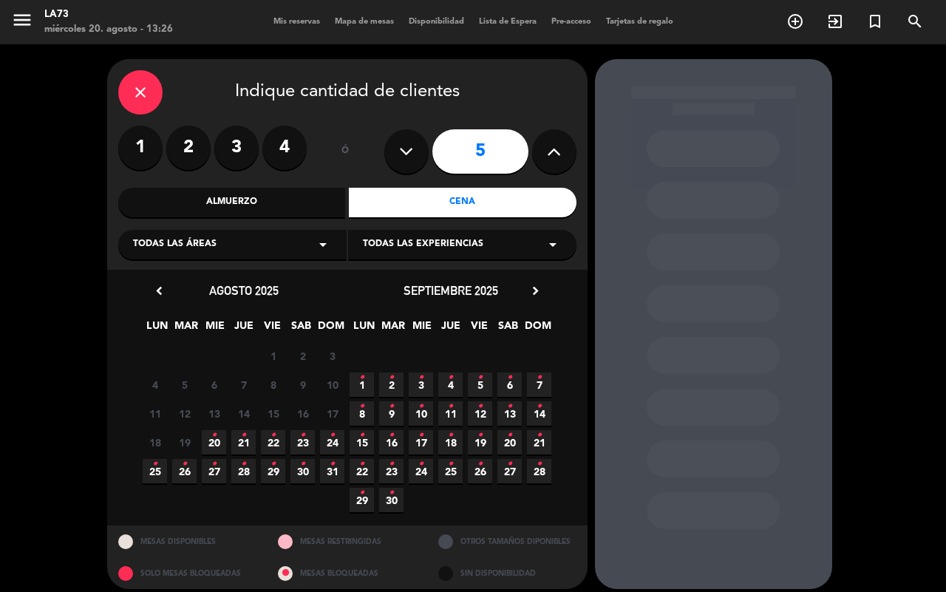
click at [325, 239] on icon "arrow_drop_down" at bounding box center [323, 245] width 18 height 18
click at [137, 303] on div "Terraza" at bounding box center [232, 303] width 199 height 15
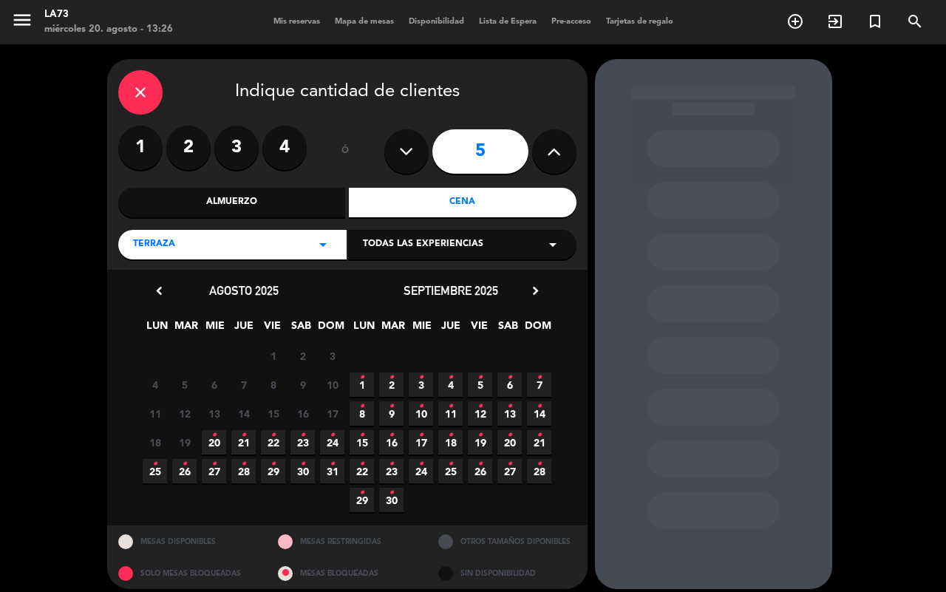
click at [212, 438] on icon "•" at bounding box center [213, 435] width 5 height 24
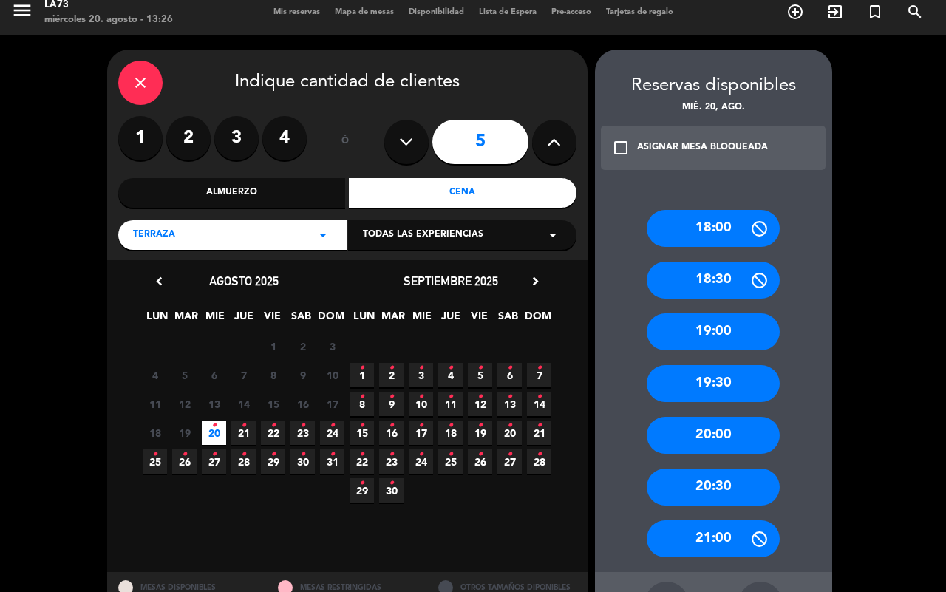
scroll to position [67, 0]
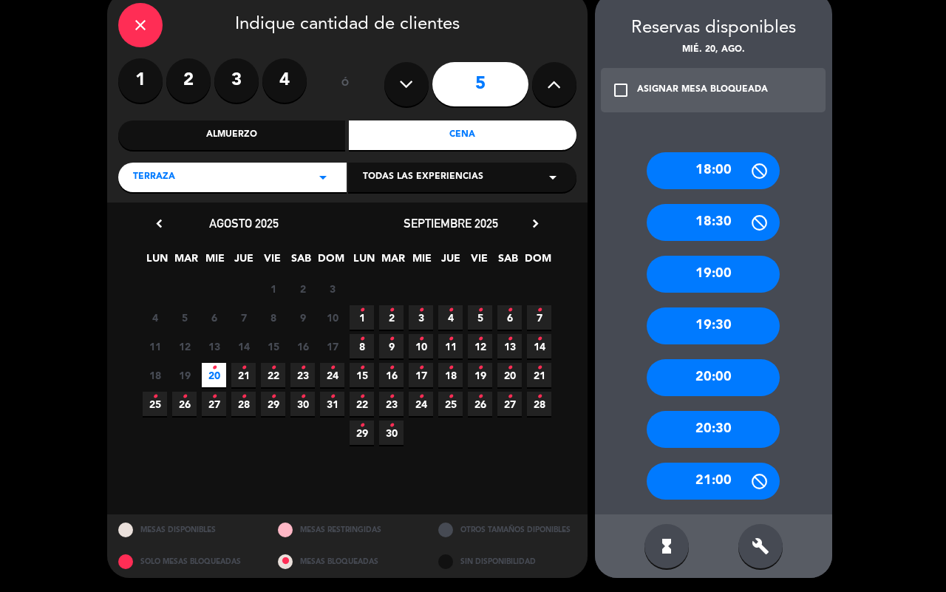
click at [735, 257] on div "19:00" at bounding box center [713, 274] width 133 height 37
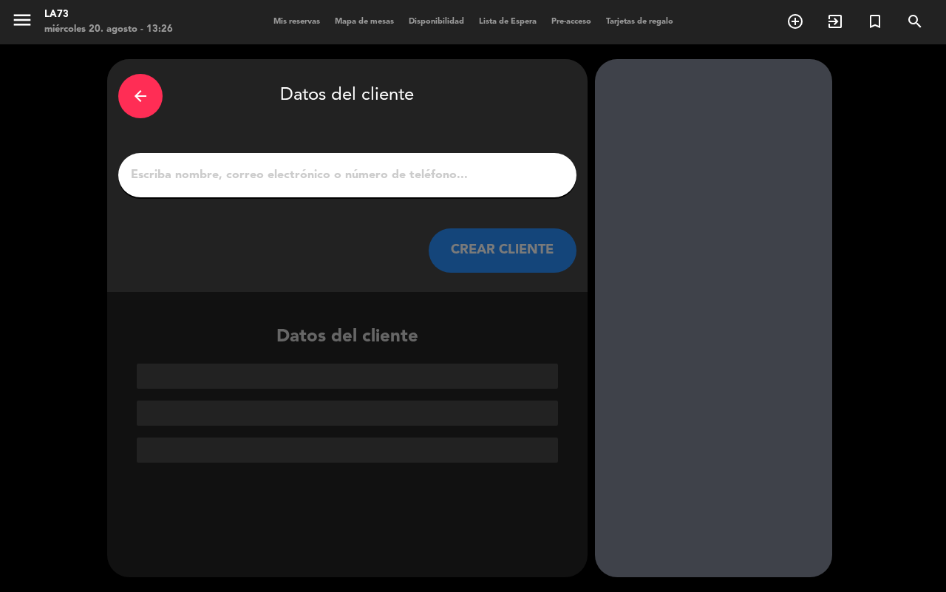
scroll to position [0, 0]
click at [242, 179] on input "1" at bounding box center [347, 175] width 436 height 21
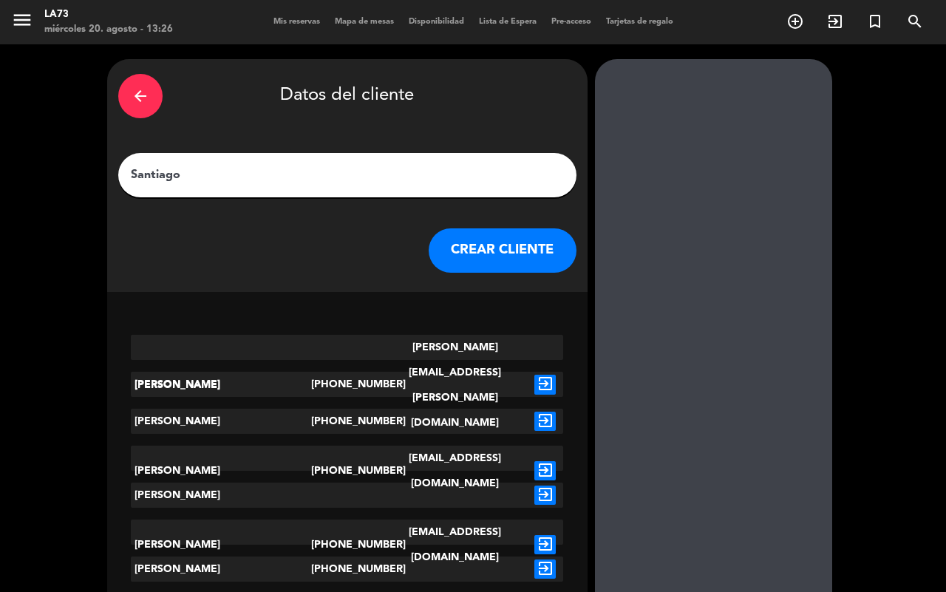
type input "Santiago"
click at [538, 239] on button "CREAR CLIENTE" at bounding box center [503, 250] width 148 height 44
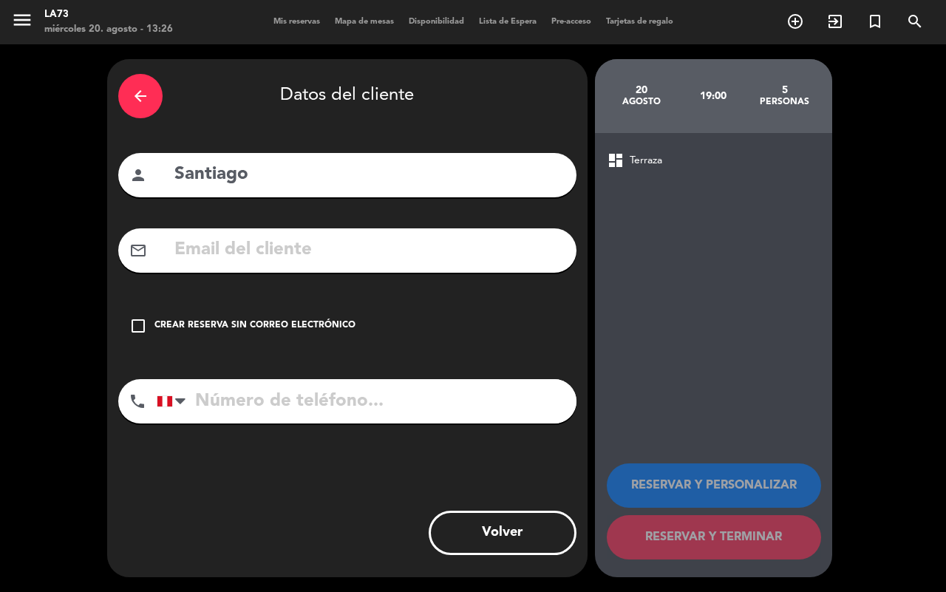
click at [312, 403] on input "tel" at bounding box center [367, 401] width 420 height 44
type input "984709877"
click at [134, 321] on icon "check_box_outline_blank" at bounding box center [138, 326] width 18 height 18
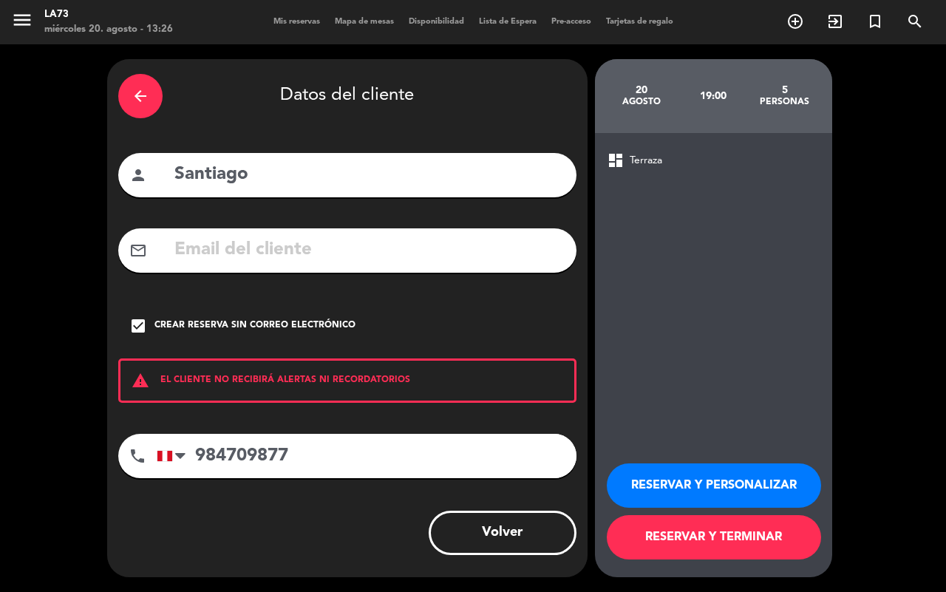
click at [687, 492] on button "RESERVAR Y PERSONALIZAR" at bounding box center [714, 485] width 214 height 44
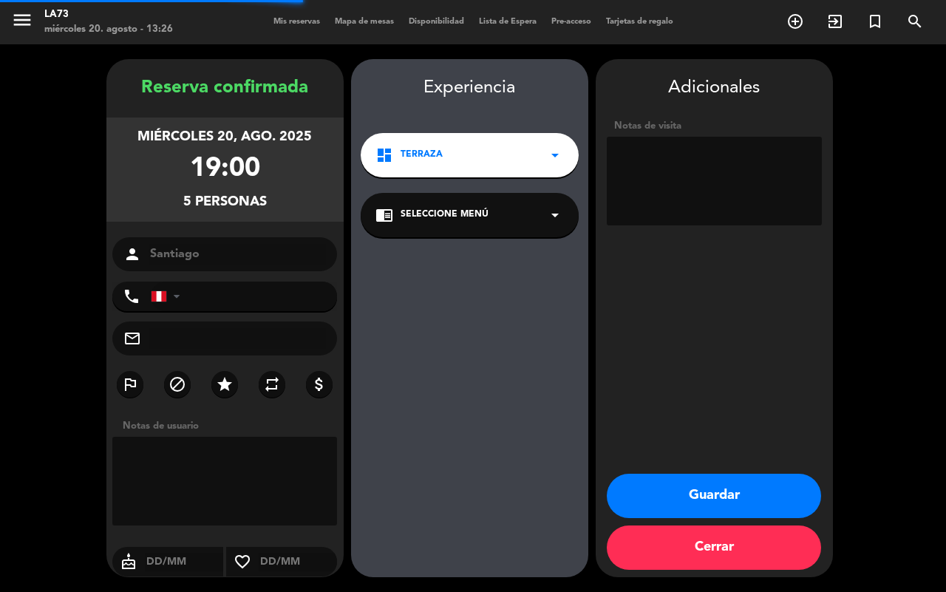
type input "[PHONE_NUMBER]"
click at [771, 494] on button "Guardar" at bounding box center [714, 496] width 214 height 44
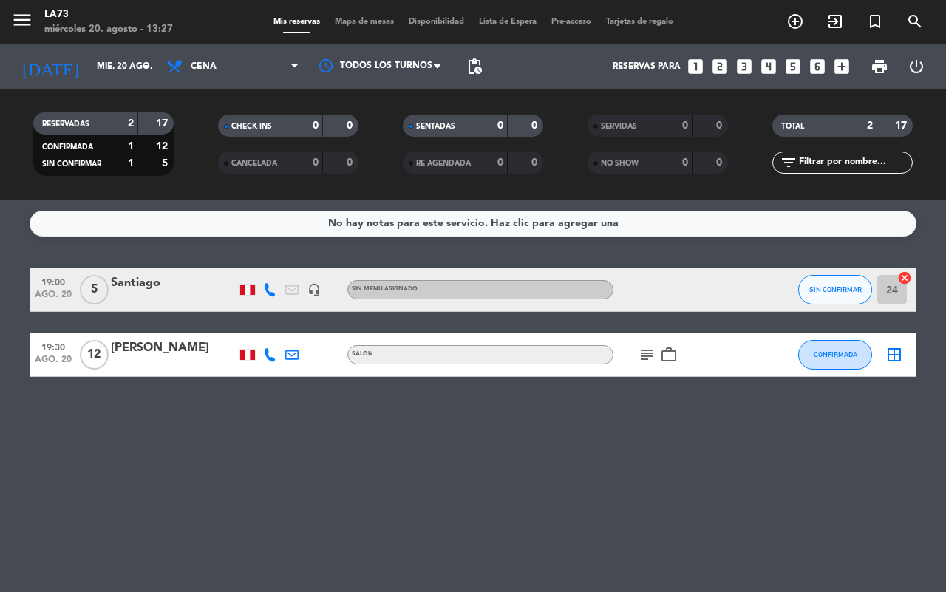
click at [360, 289] on span "Sin menú asignado" at bounding box center [385, 289] width 66 height 6
click at [189, 286] on div "Santiago" at bounding box center [174, 282] width 126 height 19
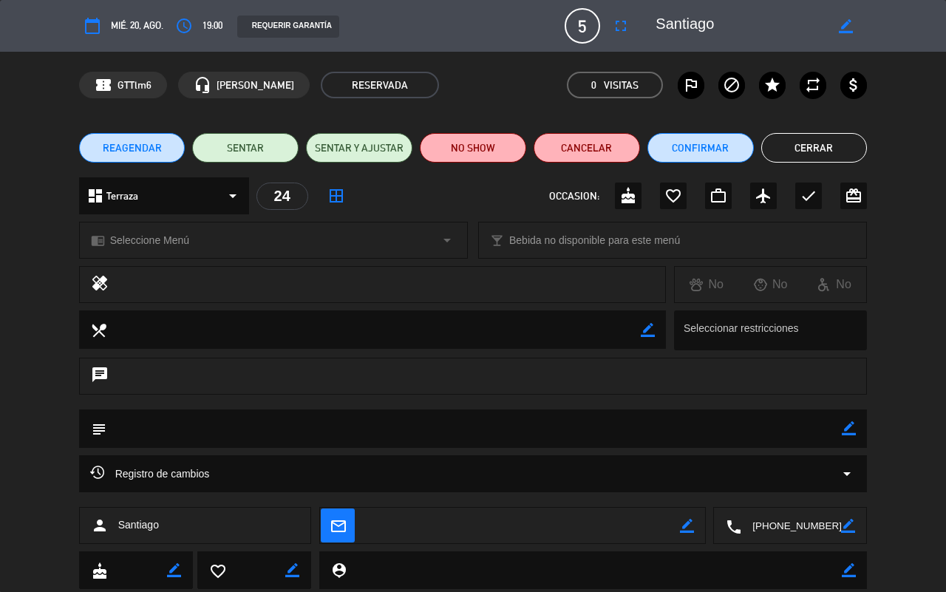
click at [182, 232] on span "Seleccione Menú" at bounding box center [149, 240] width 79 height 17
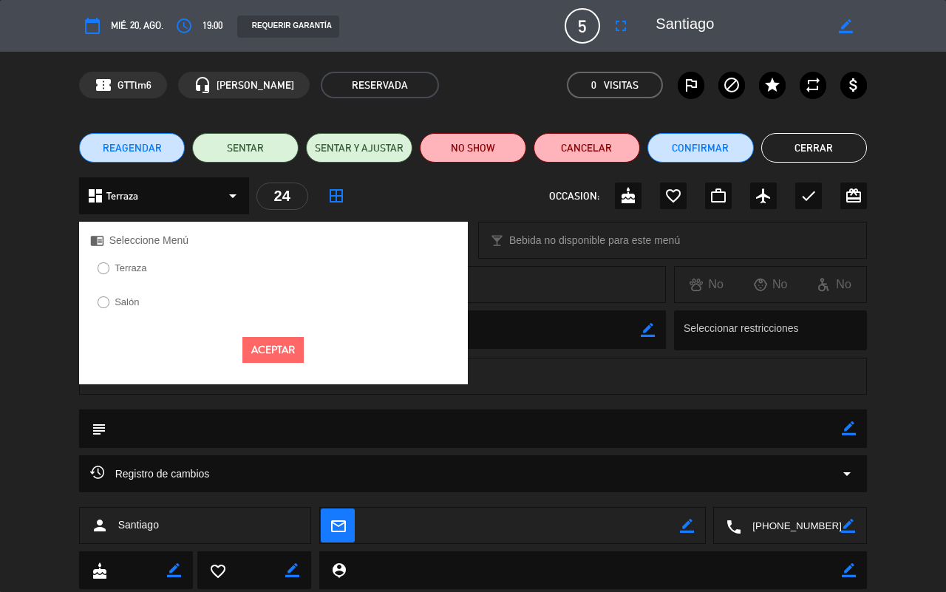
click at [109, 264] on label "Terraza" at bounding box center [122, 271] width 64 height 24
click at [312, 341] on div "Aceptar" at bounding box center [273, 350] width 389 height 48
click at [267, 353] on button "Aceptar" at bounding box center [272, 350] width 61 height 26
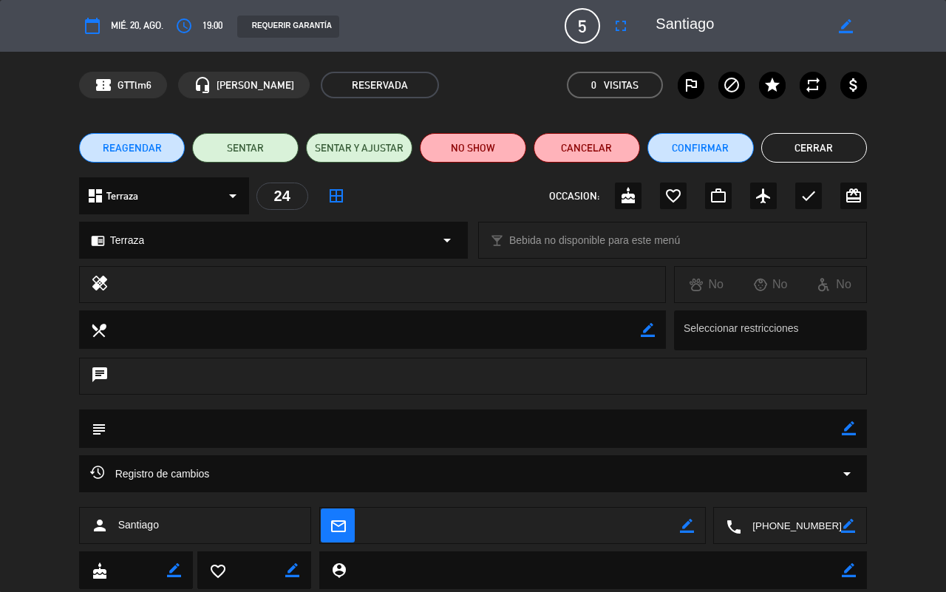
click at [804, 146] on button "Cerrar" at bounding box center [814, 148] width 106 height 30
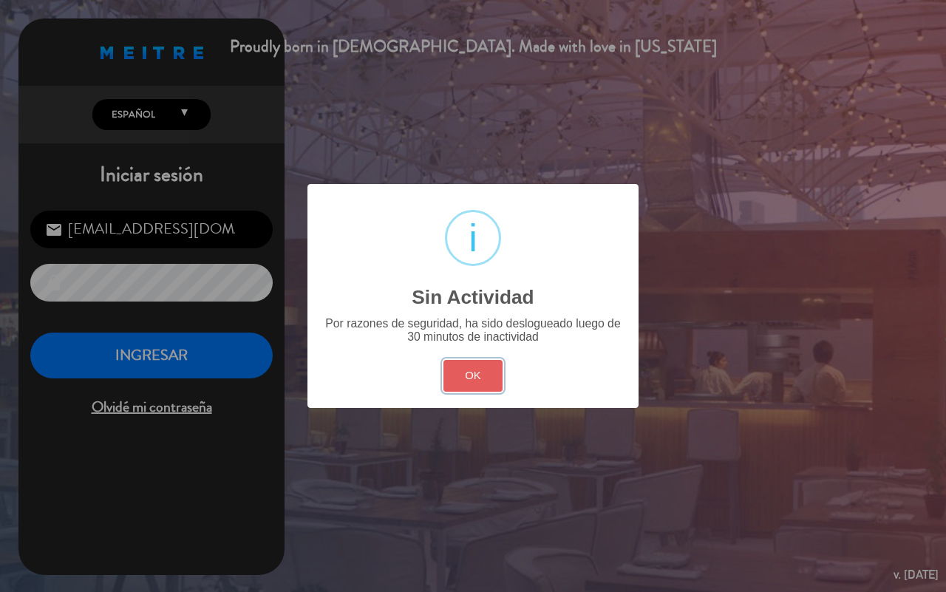
click at [480, 382] on button "OK" at bounding box center [473, 376] width 60 height 32
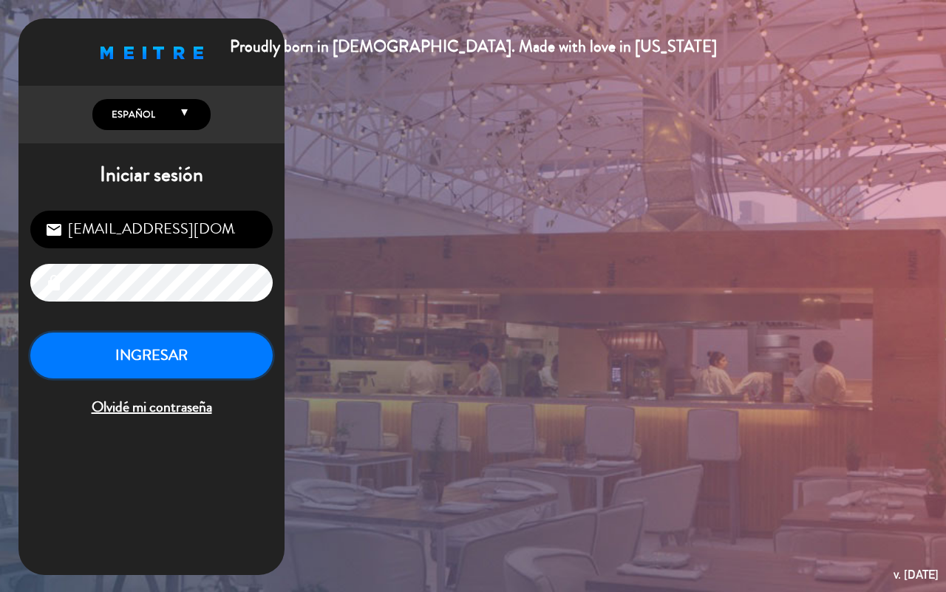
click at [189, 356] on button "INGRESAR" at bounding box center [151, 356] width 242 height 47
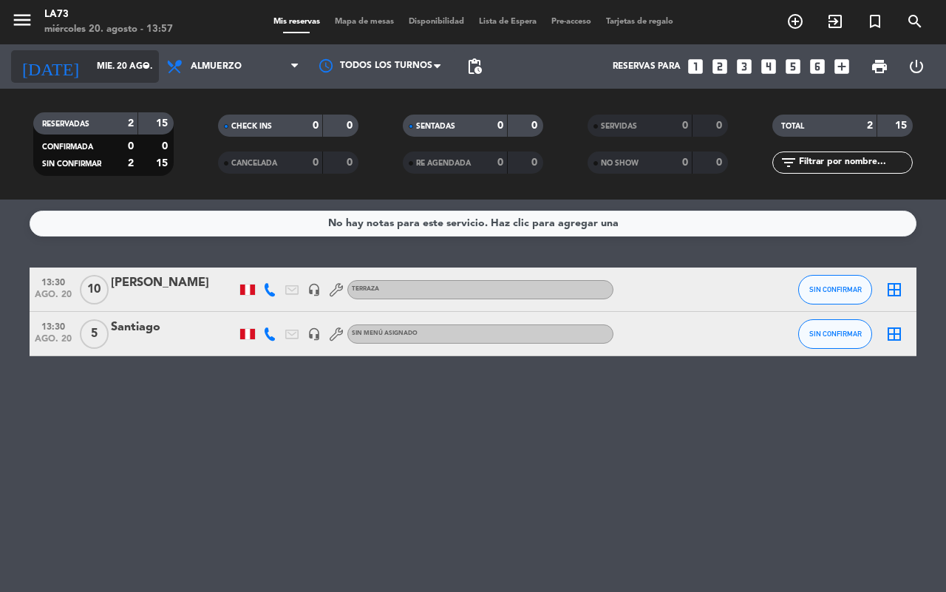
click at [131, 64] on input "mié. 20 ago." at bounding box center [148, 66] width 118 height 25
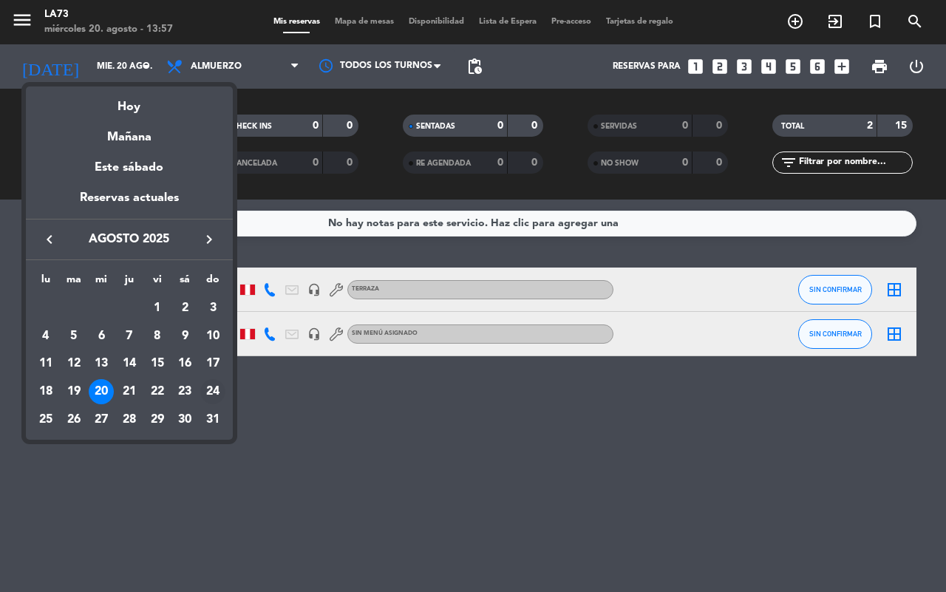
click at [213, 386] on div "24" at bounding box center [212, 391] width 25 height 25
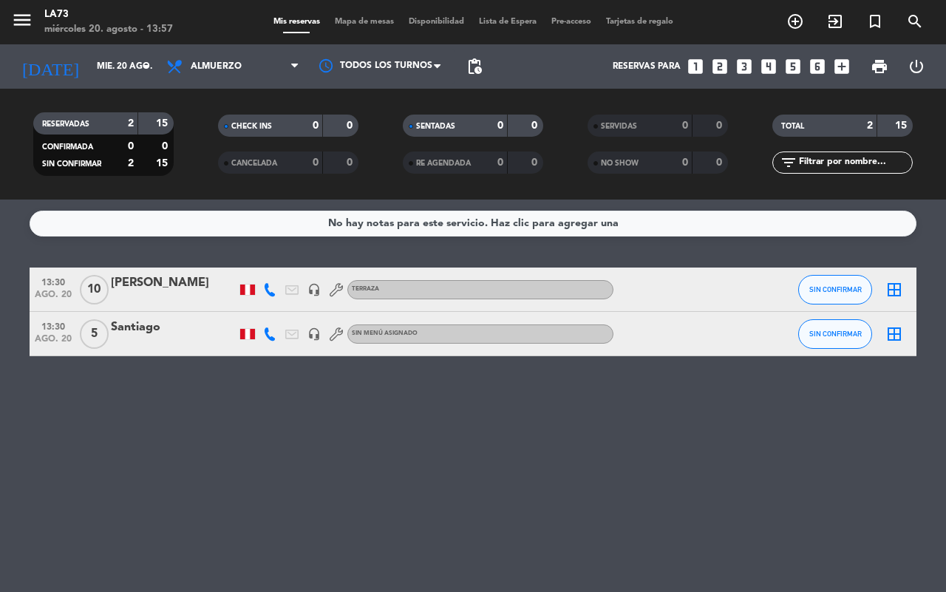
type input "dom. 24 ago."
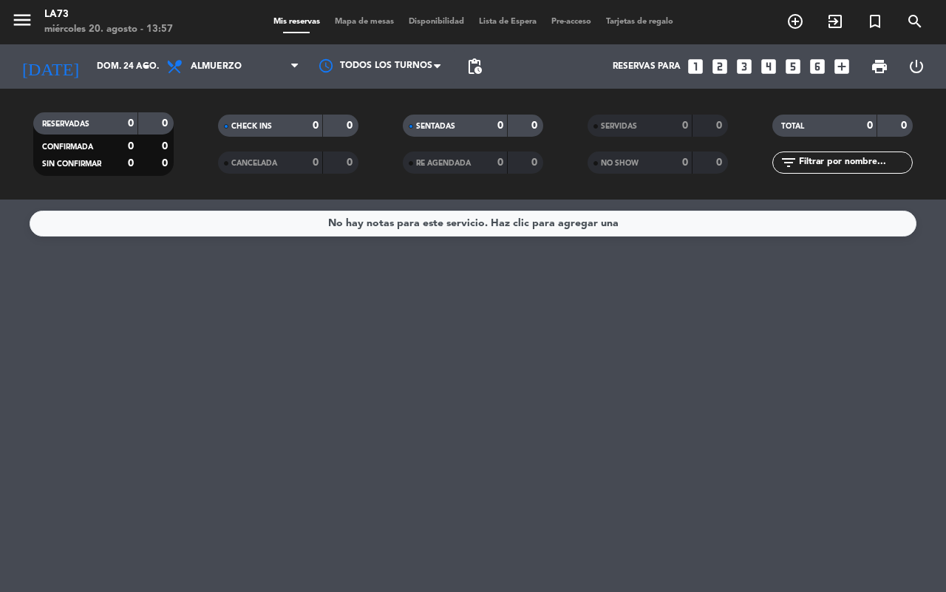
click at [795, 70] on icon "looks_5" at bounding box center [792, 66] width 19 height 19
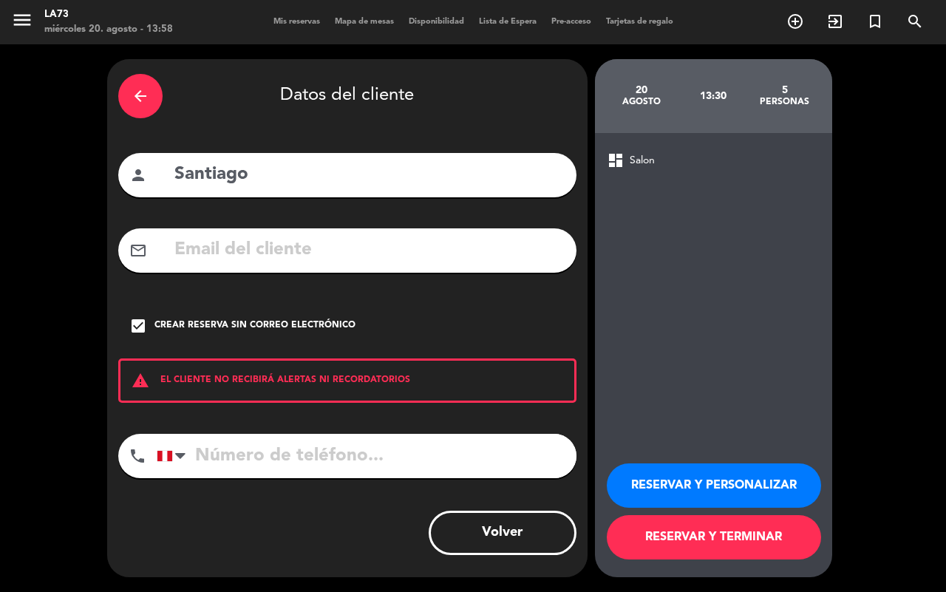
click at [338, 189] on input "Santiago" at bounding box center [369, 175] width 392 height 30
type input "S"
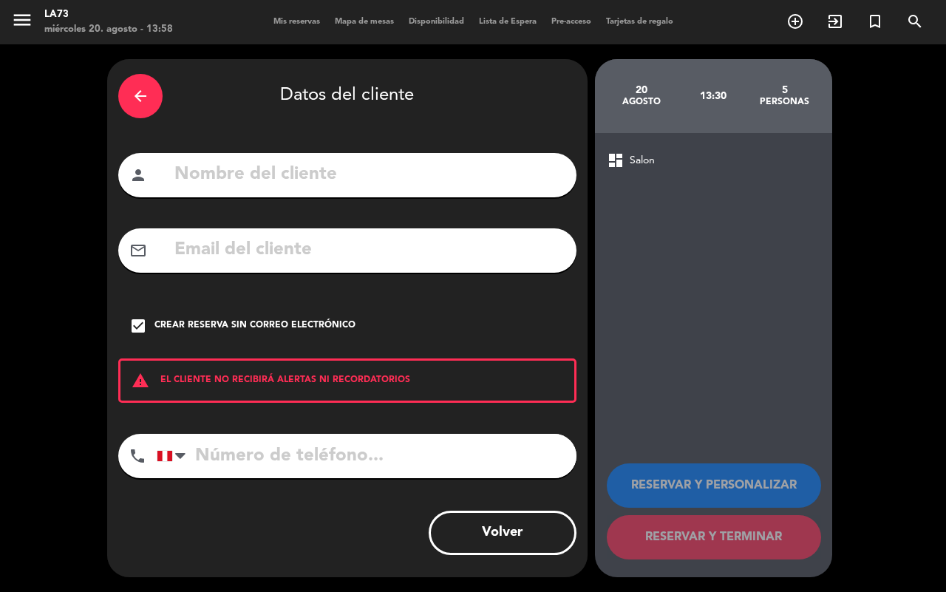
click at [153, 80] on div "arrow_back" at bounding box center [140, 96] width 44 height 44
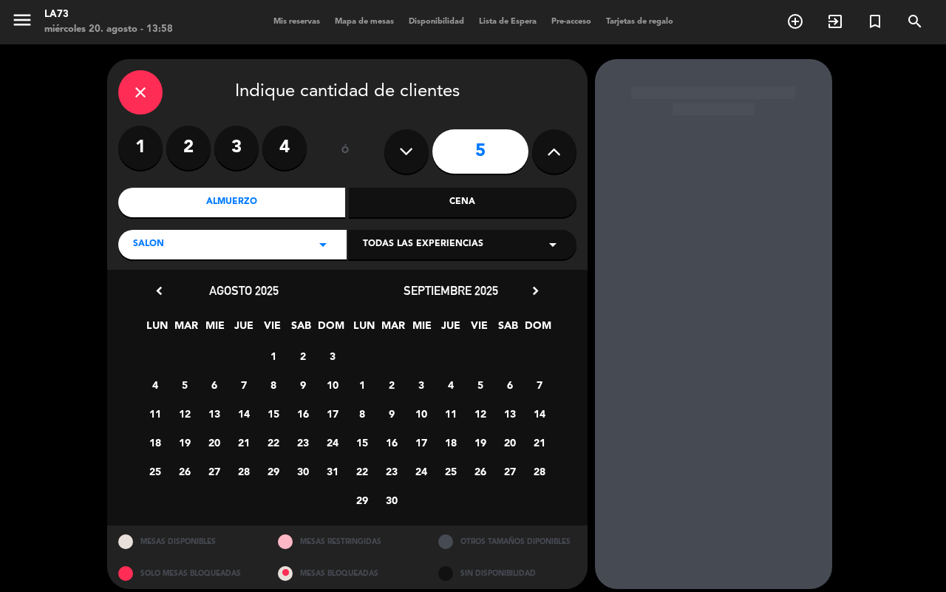
click at [319, 246] on icon "arrow_drop_down" at bounding box center [323, 245] width 18 height 18
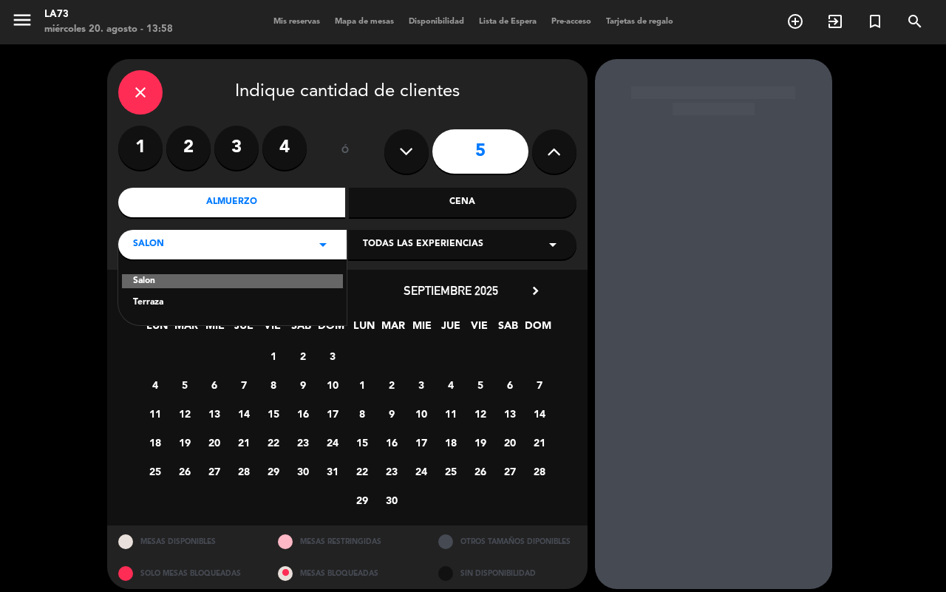
click at [167, 278] on div "Salon" at bounding box center [232, 281] width 221 height 15
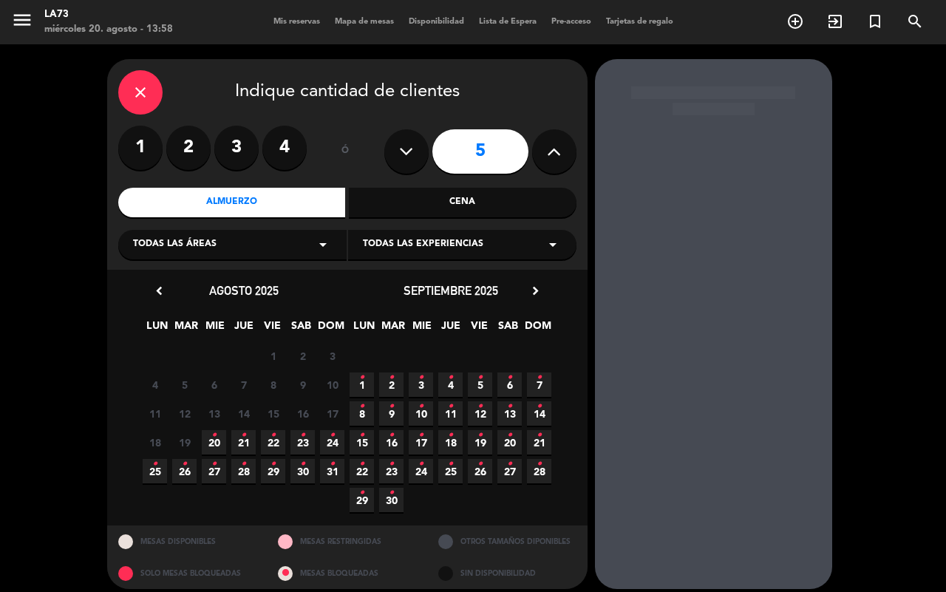
click at [305, 249] on div "Todas las áreas arrow_drop_down" at bounding box center [232, 245] width 228 height 30
click at [133, 279] on div "Salon" at bounding box center [232, 281] width 199 height 15
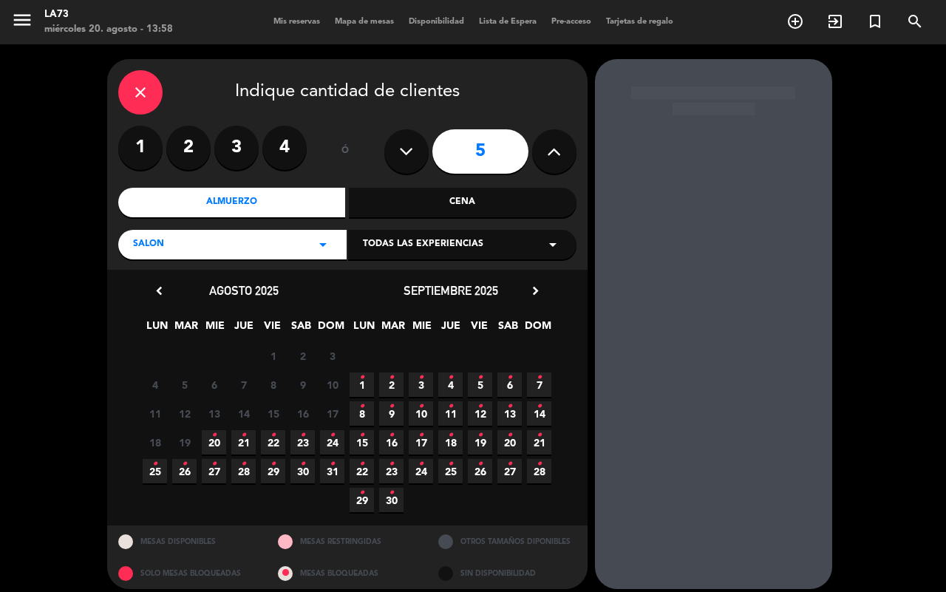
click at [334, 438] on icon "•" at bounding box center [332, 435] width 5 height 24
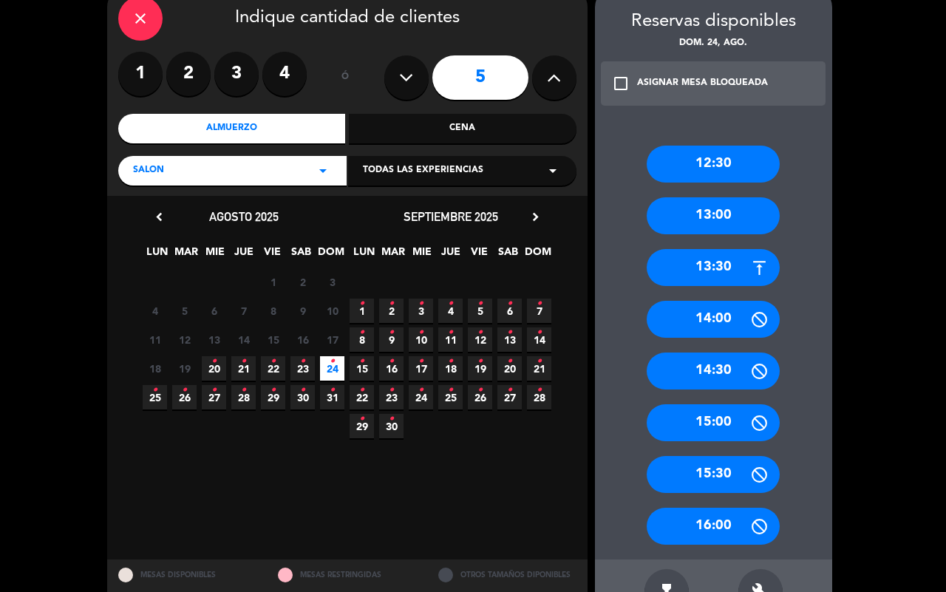
scroll to position [102, 0]
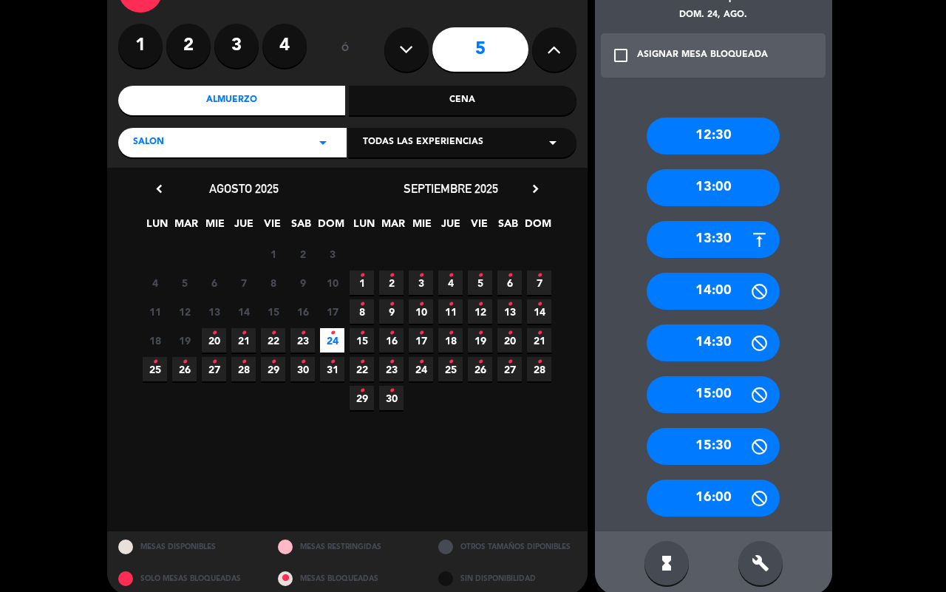
click at [709, 394] on div "15:00" at bounding box center [713, 394] width 133 height 37
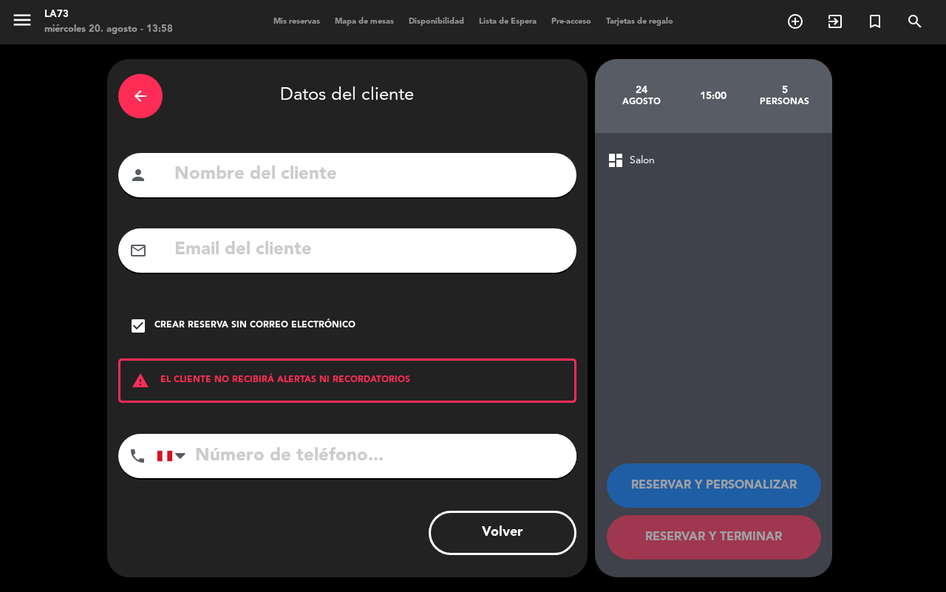
click at [197, 179] on input "text" at bounding box center [369, 175] width 392 height 30
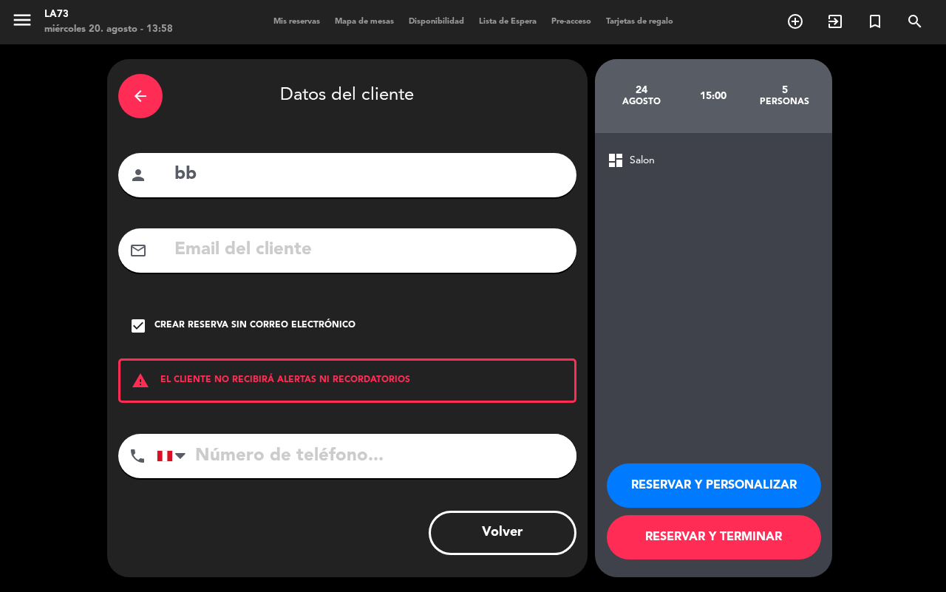
type input "b"
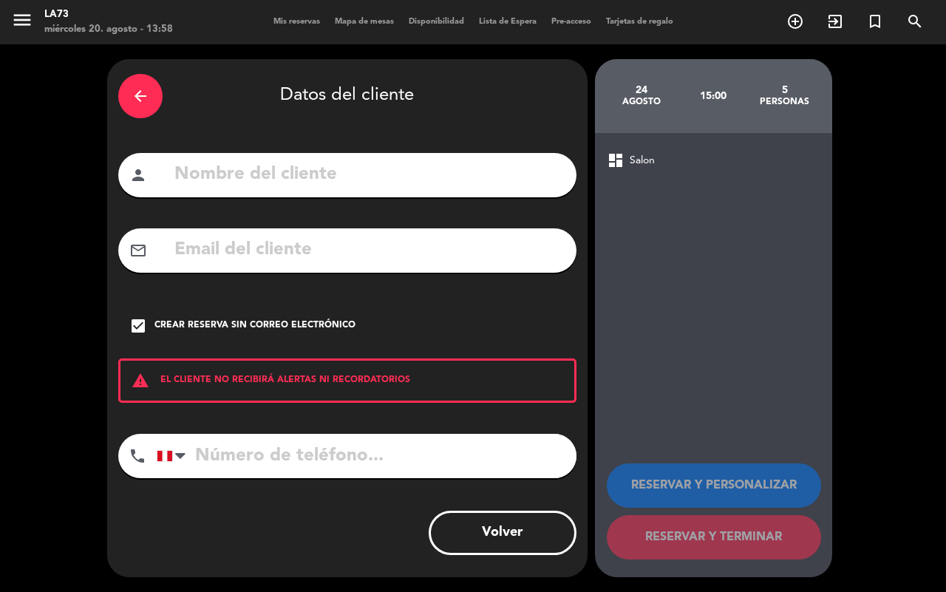
type input "A"
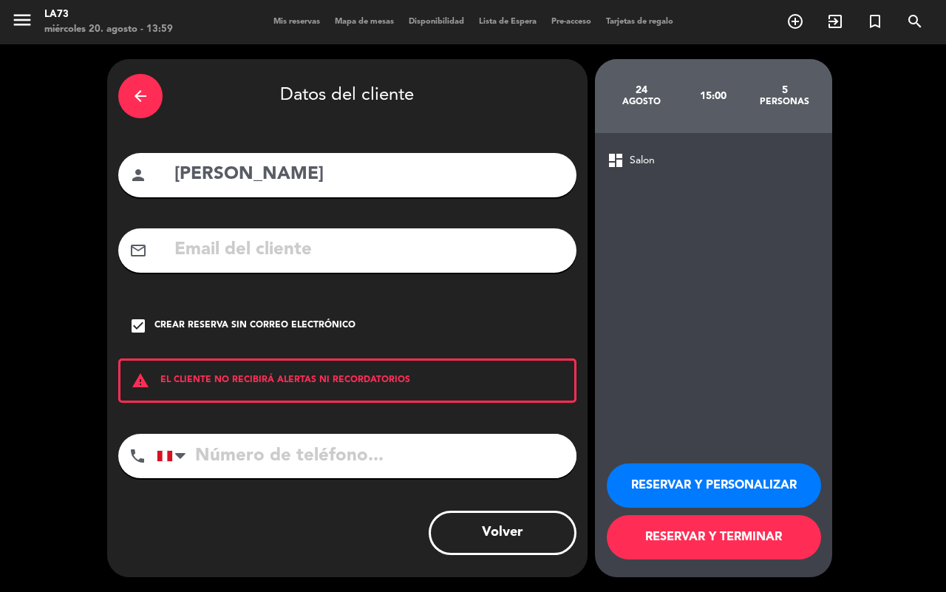
type input "[PERSON_NAME]"
click at [222, 457] on input "tel" at bounding box center [367, 456] width 420 height 44
type input "941647059"
click at [677, 475] on button "RESERVAR Y PERSONALIZAR" at bounding box center [714, 485] width 214 height 44
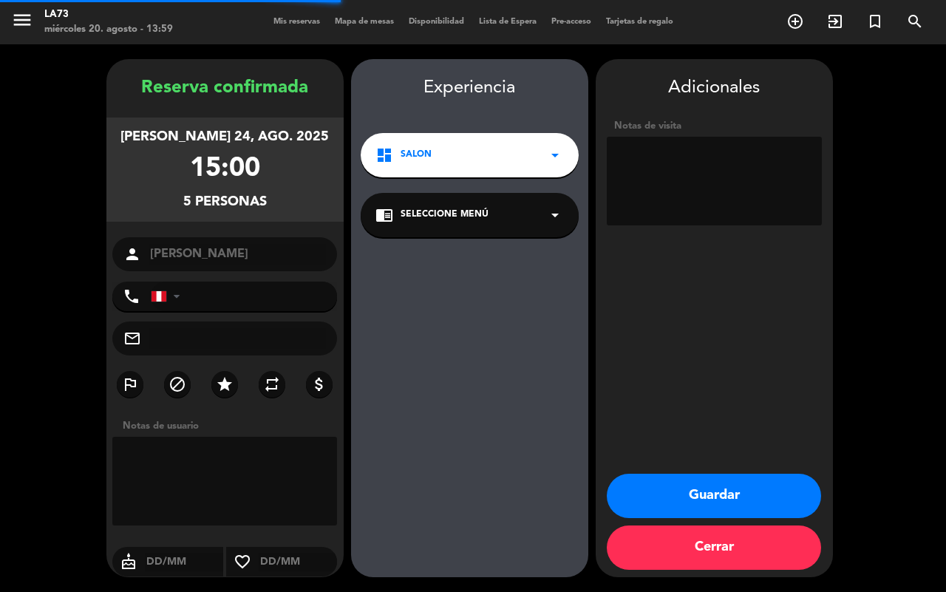
type input "[PHONE_NUMBER]"
click at [669, 490] on button "Guardar" at bounding box center [714, 496] width 214 height 44
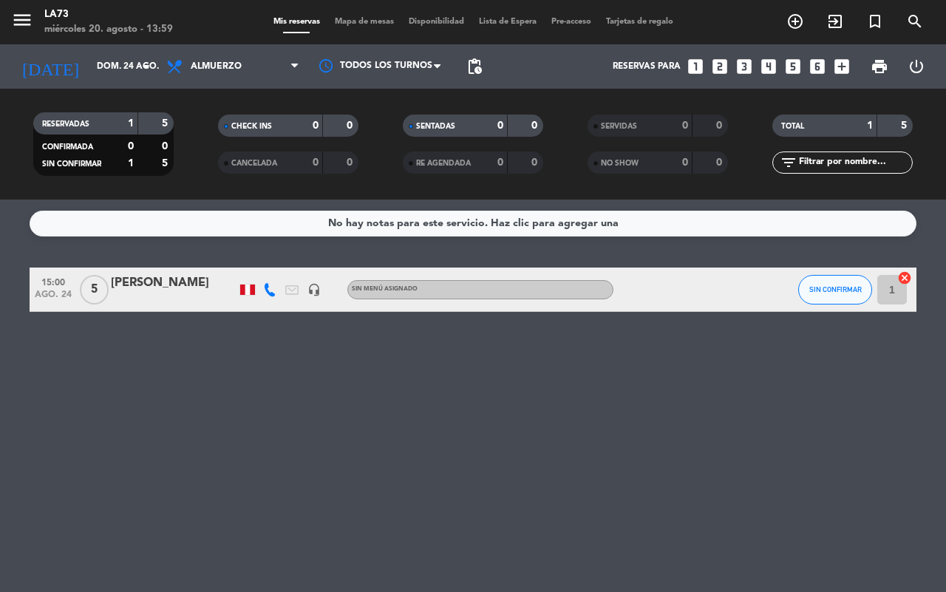
click at [138, 290] on div "[PERSON_NAME]" at bounding box center [174, 282] width 126 height 19
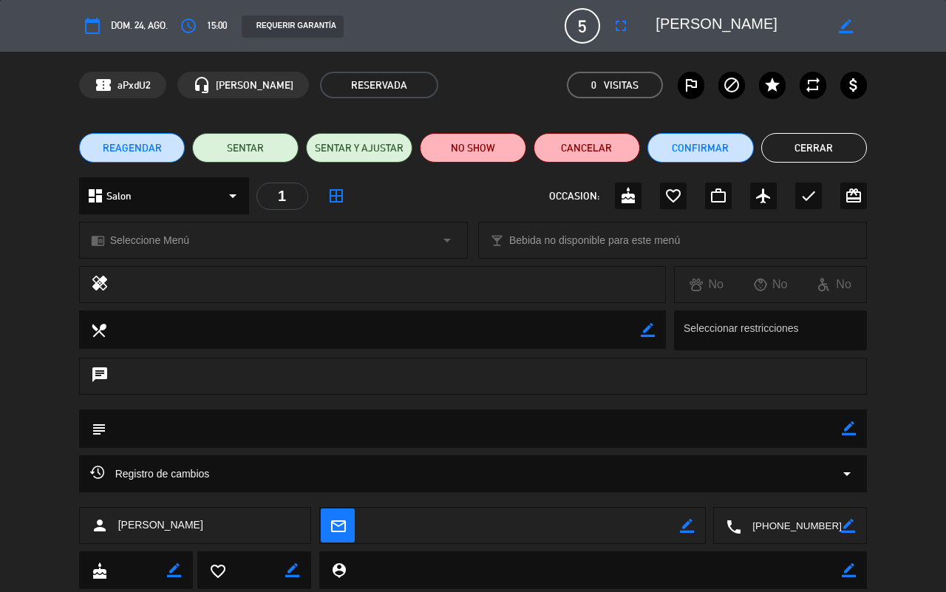
click at [137, 238] on span "Seleccione Menú" at bounding box center [149, 240] width 79 height 17
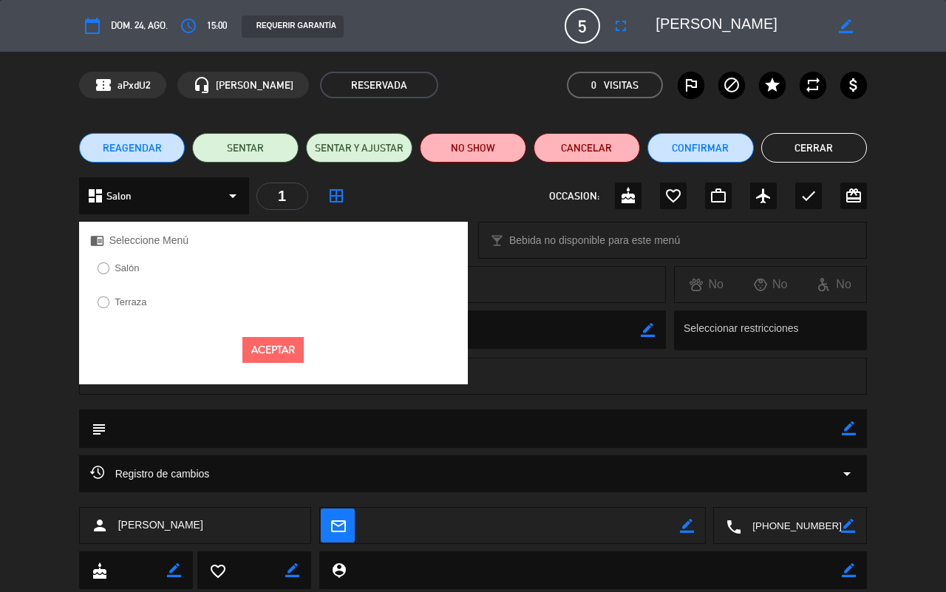
click at [102, 270] on input "Salón" at bounding box center [103, 267] width 10 height 10
radio input "true"
click at [270, 363] on button "Aceptar" at bounding box center [272, 350] width 61 height 26
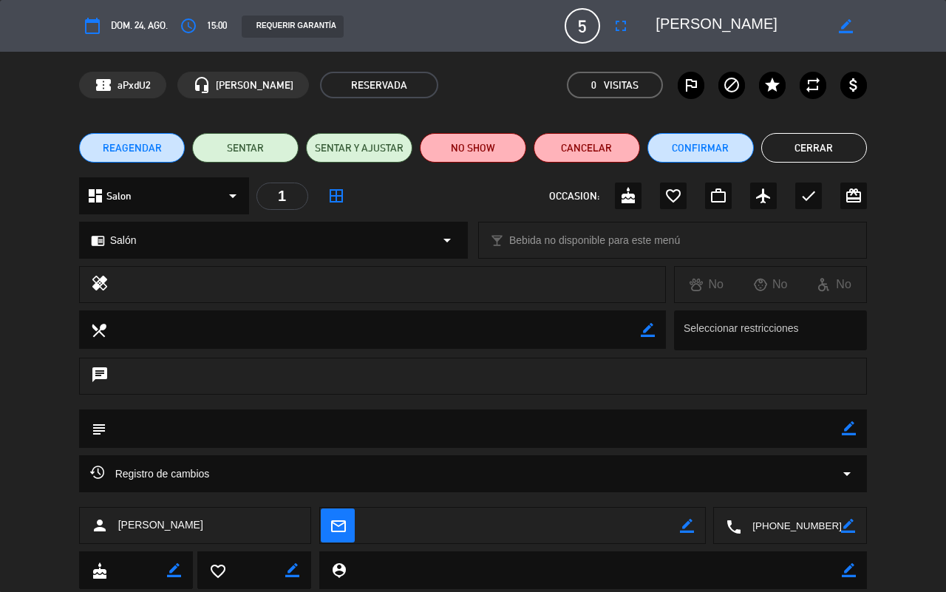
click at [165, 21] on span "dom. 24, ago." at bounding box center [139, 26] width 57 height 16
click at [164, 28] on span "dom. 24, ago." at bounding box center [139, 26] width 57 height 16
click at [804, 146] on button "Cerrar" at bounding box center [814, 148] width 106 height 30
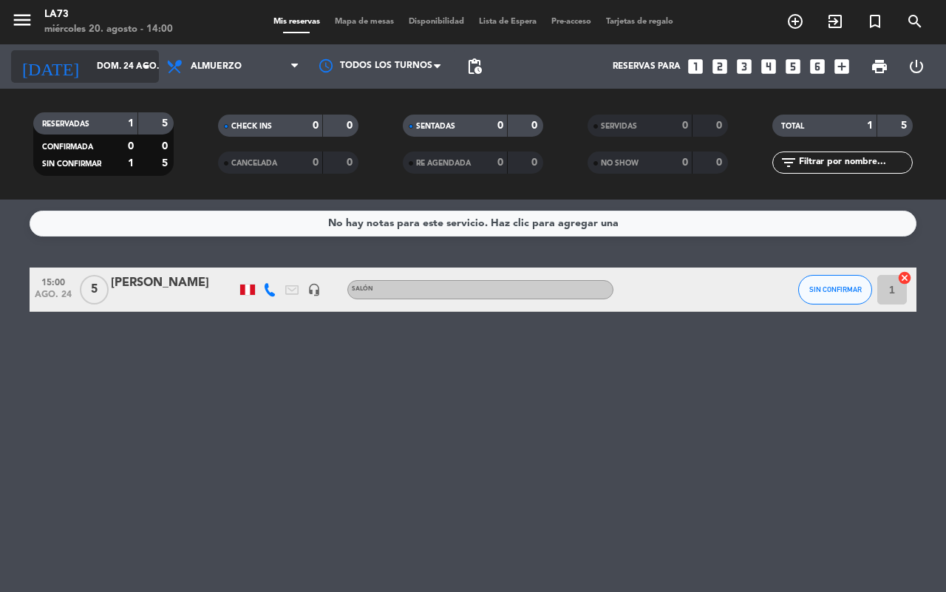
click at [137, 68] on icon "arrow_drop_down" at bounding box center [146, 67] width 18 height 18
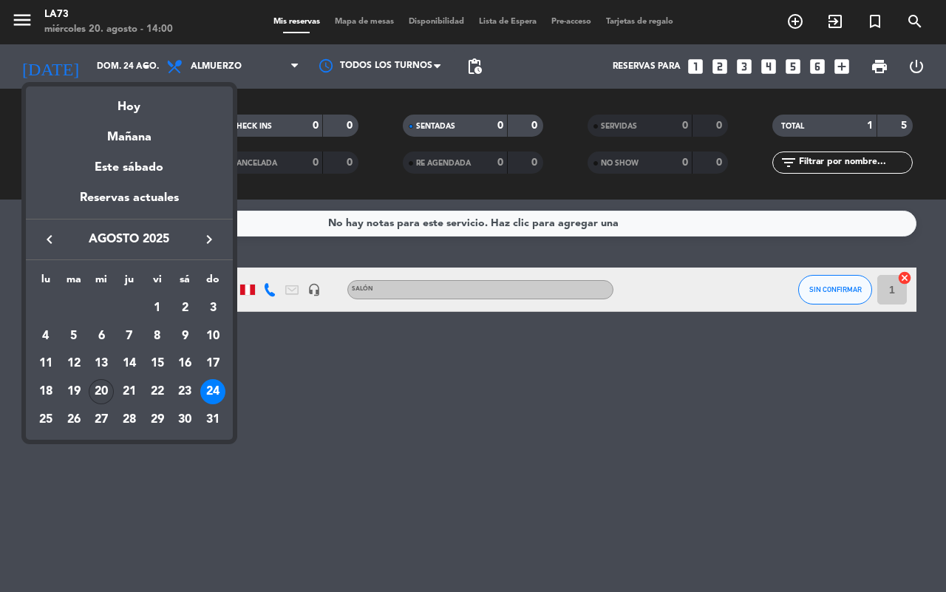
click at [103, 390] on div "20" at bounding box center [101, 391] width 25 height 25
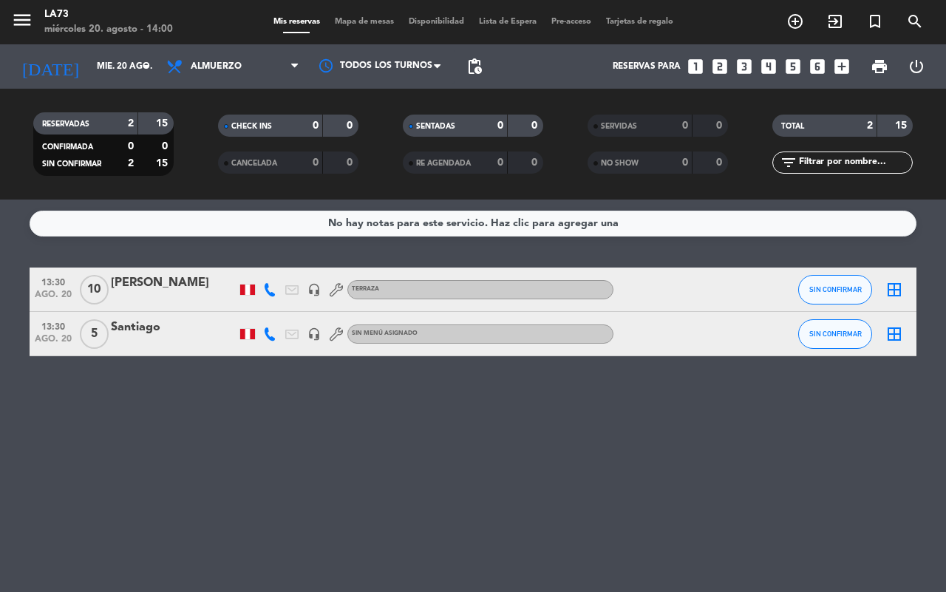
click at [128, 331] on div "Santiago" at bounding box center [174, 327] width 126 height 19
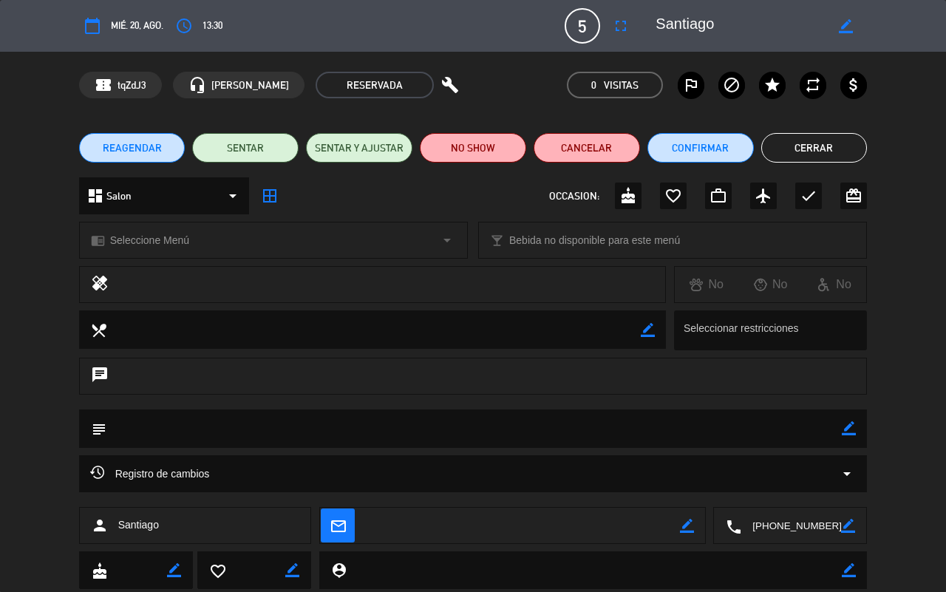
click at [149, 249] on div "chrome_reader_mode Seleccione Menú arrow_drop_down" at bounding box center [273, 239] width 387 height 35
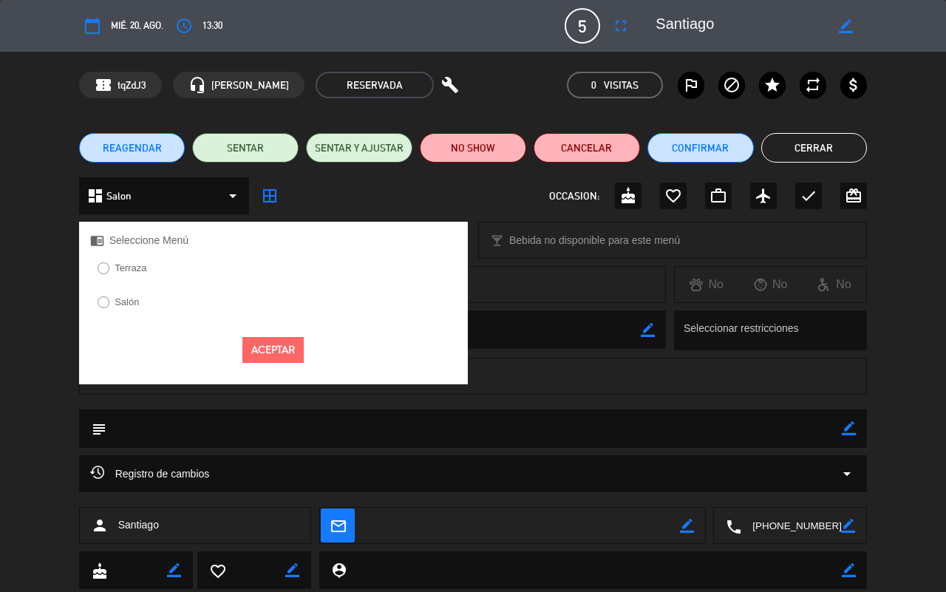
click at [119, 302] on label "Salón" at bounding box center [127, 302] width 24 height 10
click at [271, 341] on button "Aceptar" at bounding box center [272, 350] width 61 height 26
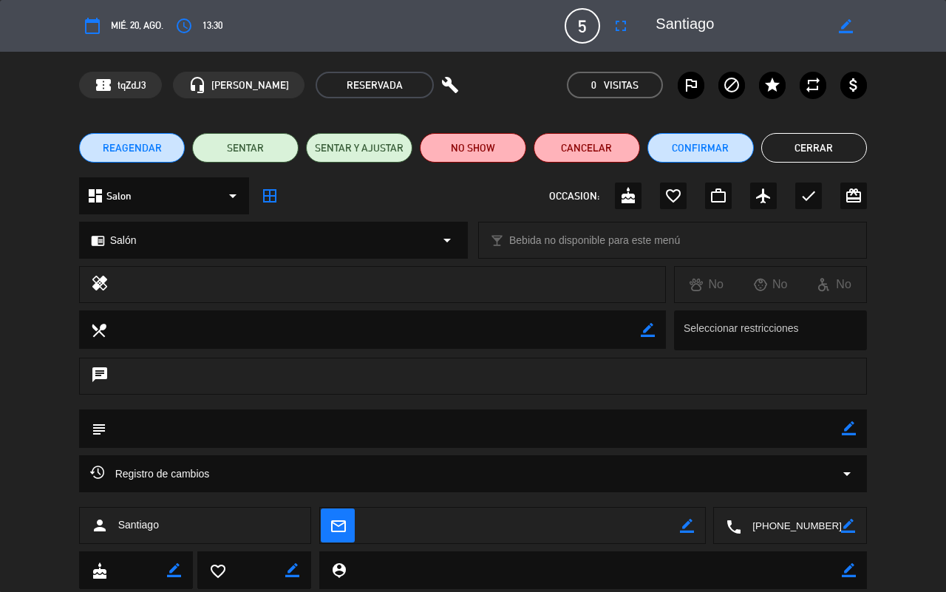
click at [809, 141] on button "Cerrar" at bounding box center [814, 148] width 106 height 30
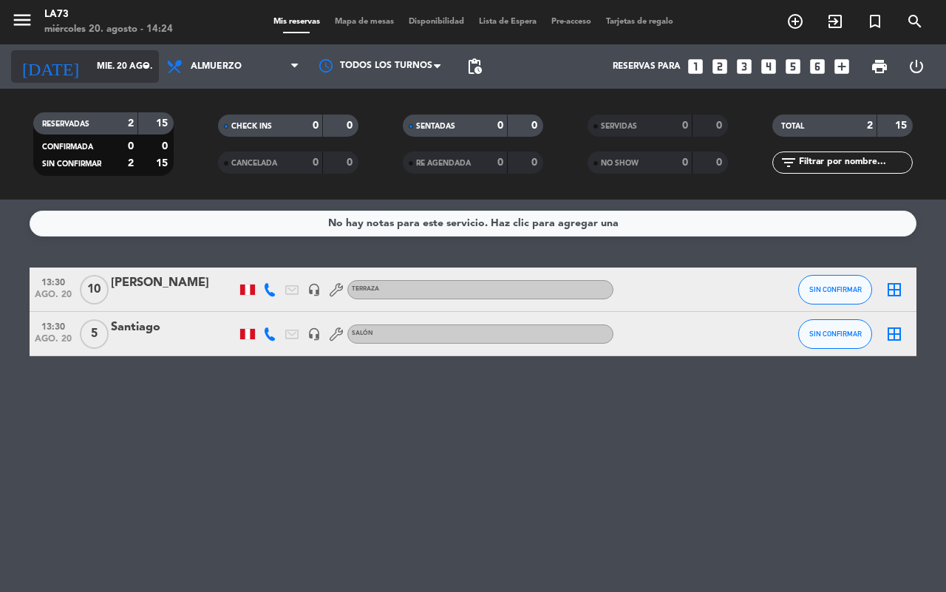
click at [109, 64] on input "mié. 20 ago." at bounding box center [148, 66] width 118 height 25
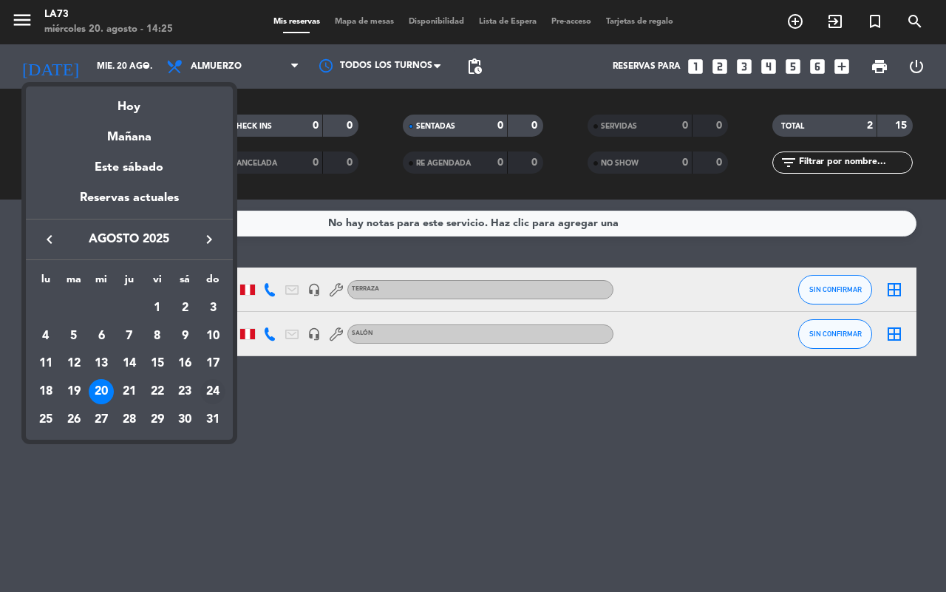
click at [211, 386] on div "24" at bounding box center [212, 391] width 25 height 25
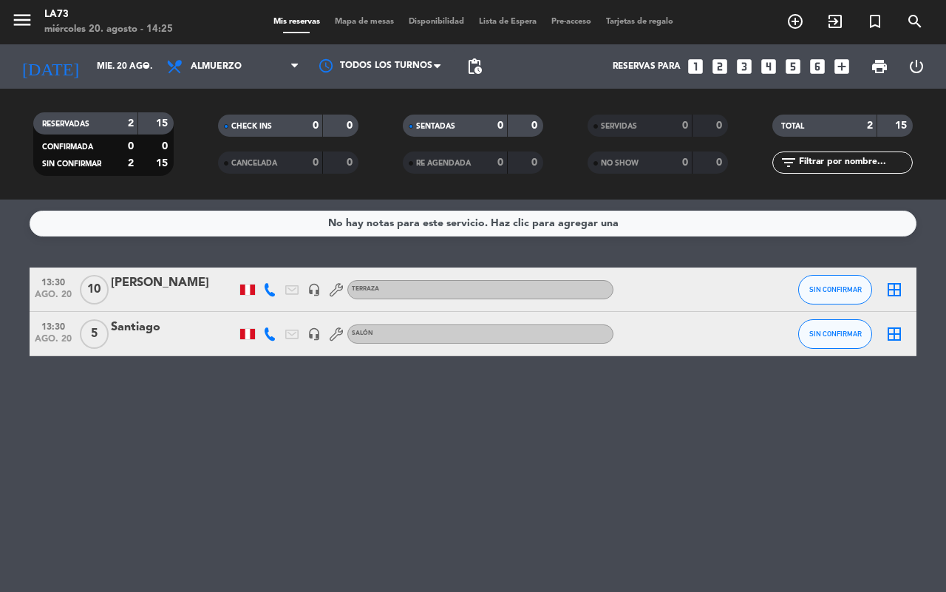
type input "dom. 24 ago."
